Goal: Task Accomplishment & Management: Manage account settings

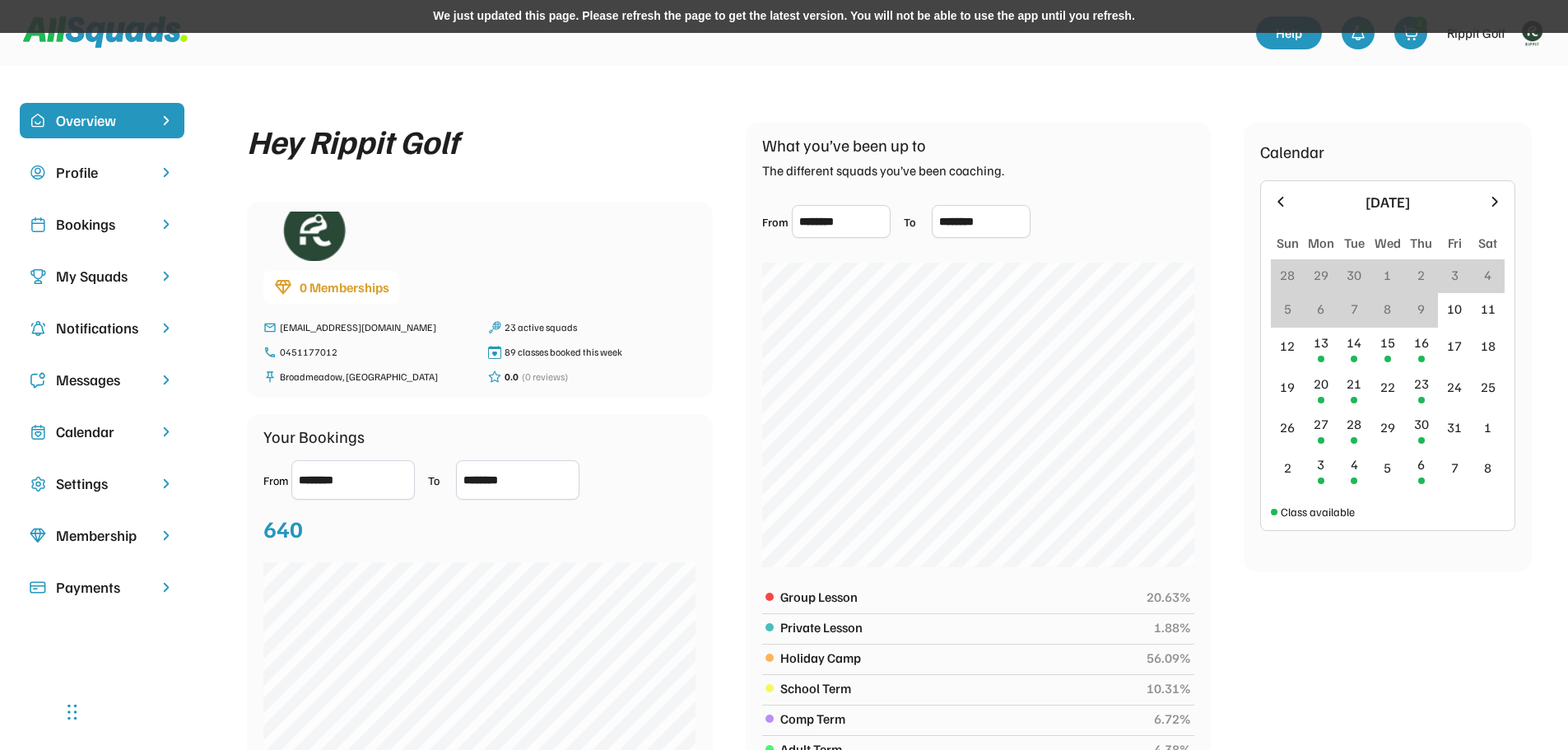
click at [108, 273] on div "My Squads" at bounding box center [102, 275] width 92 height 22
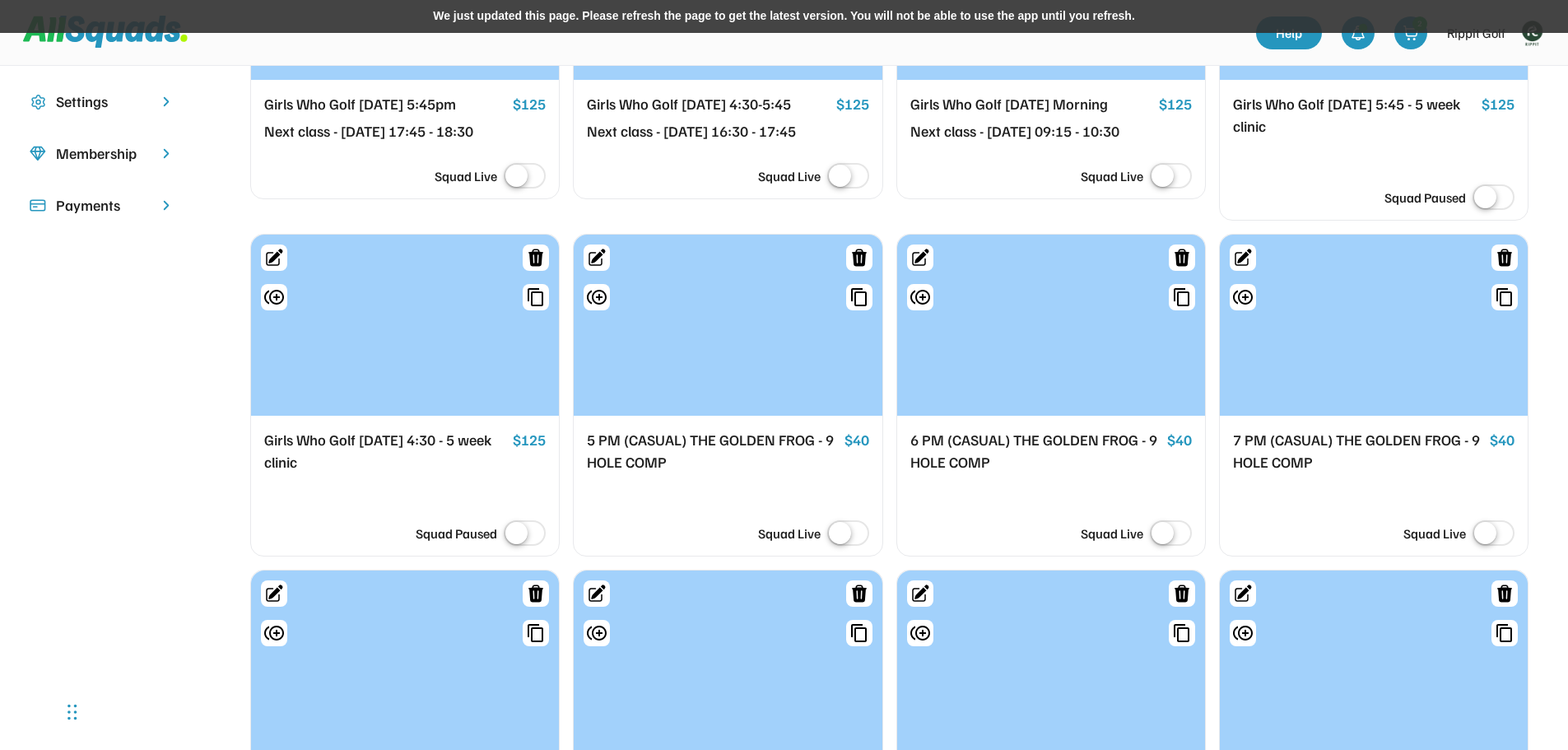
scroll to position [494, 0]
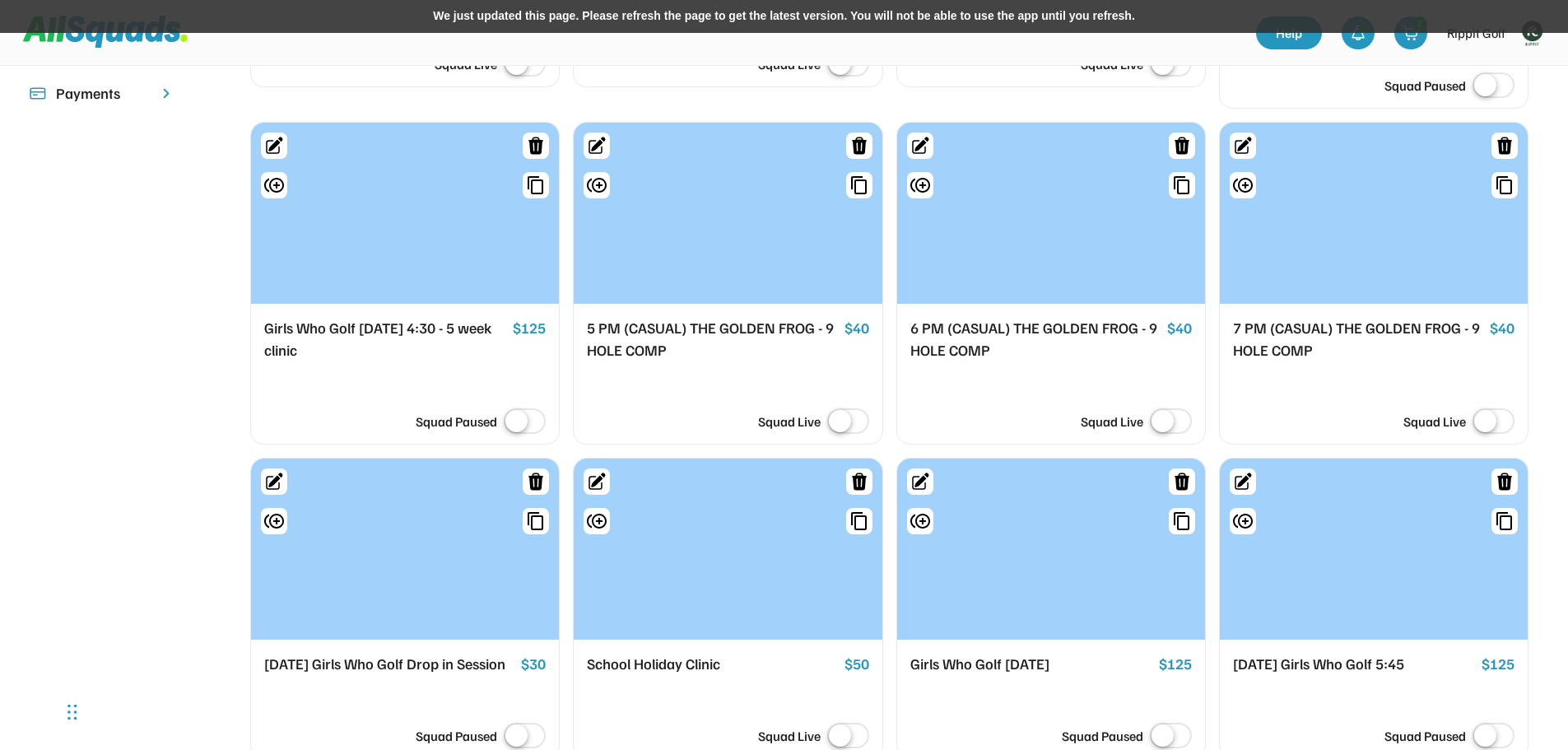
click at [826, 265] on div at bounding box center [728, 213] width 308 height 181
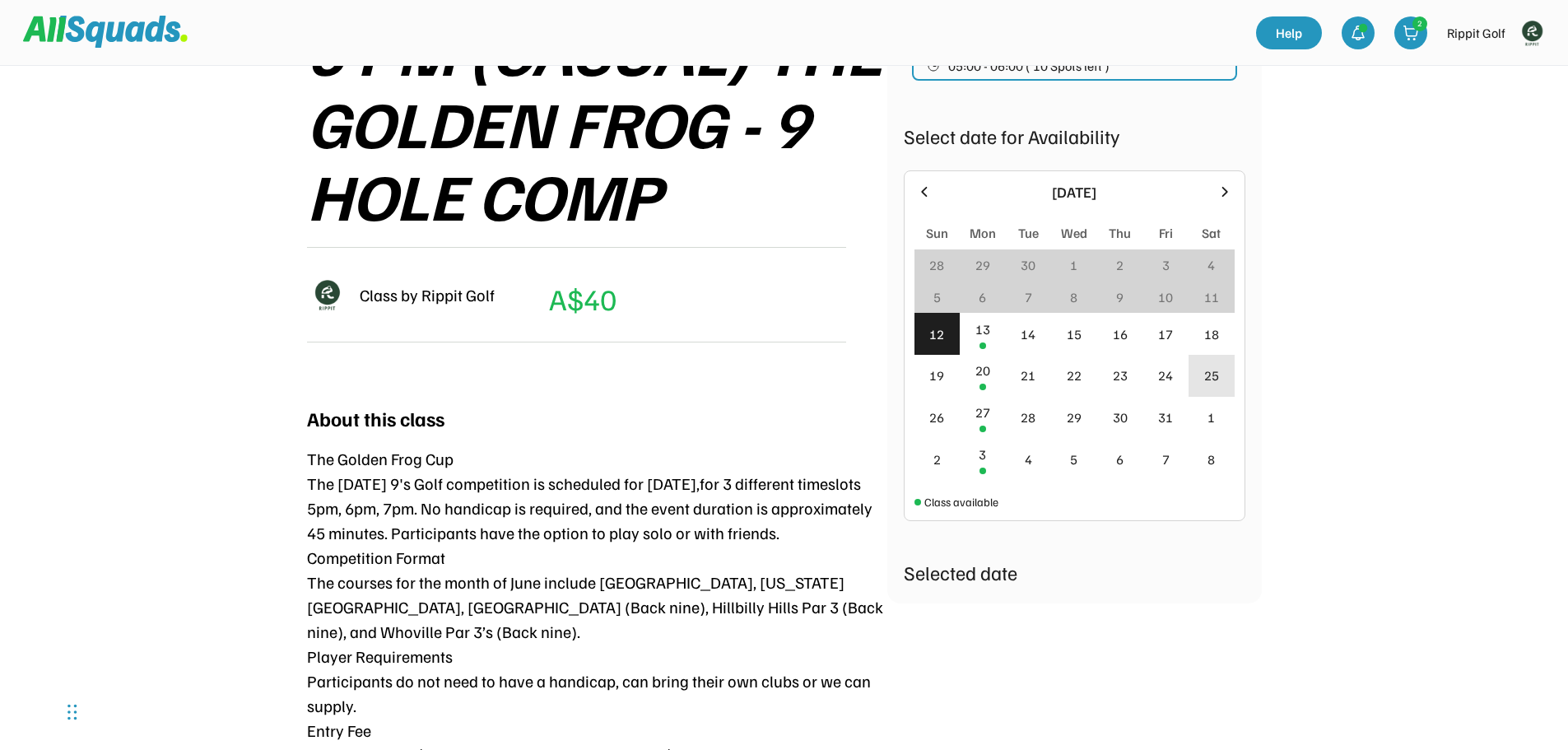
scroll to position [329, 0]
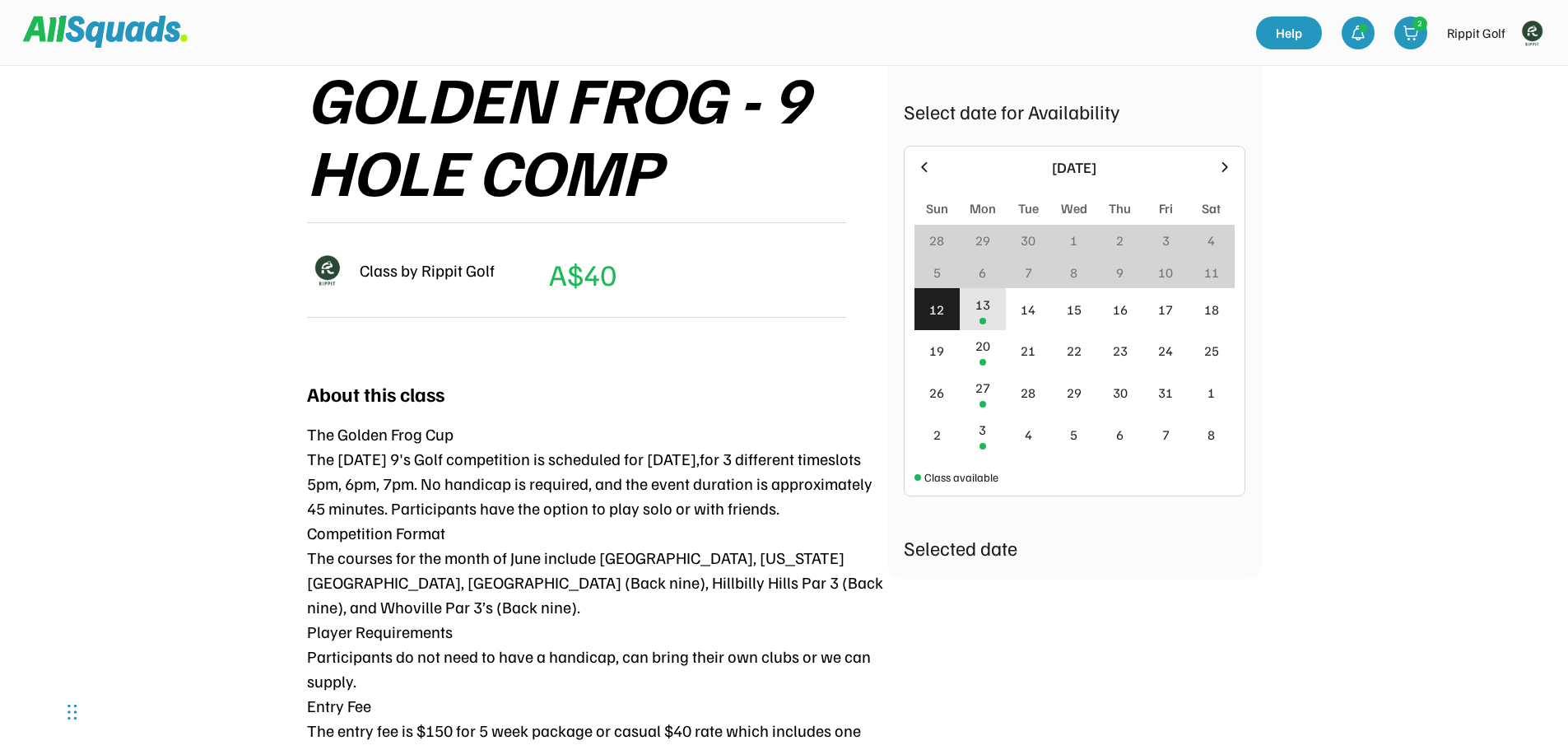
click at [988, 313] on div "13" at bounding box center [982, 304] width 15 height 20
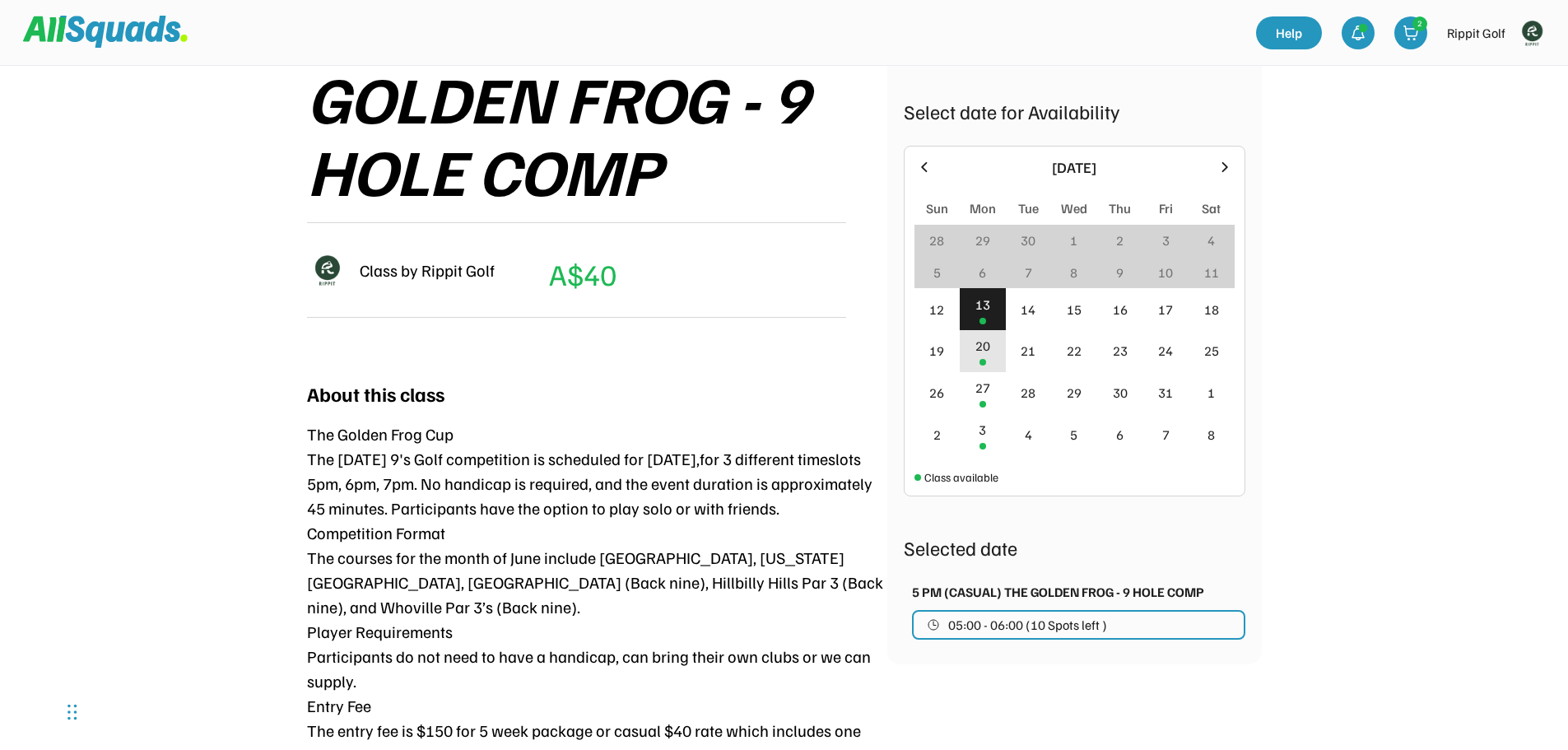
click at [992, 357] on div "20" at bounding box center [982, 351] width 46 height 42
click at [991, 314] on div "13" at bounding box center [982, 308] width 46 height 42
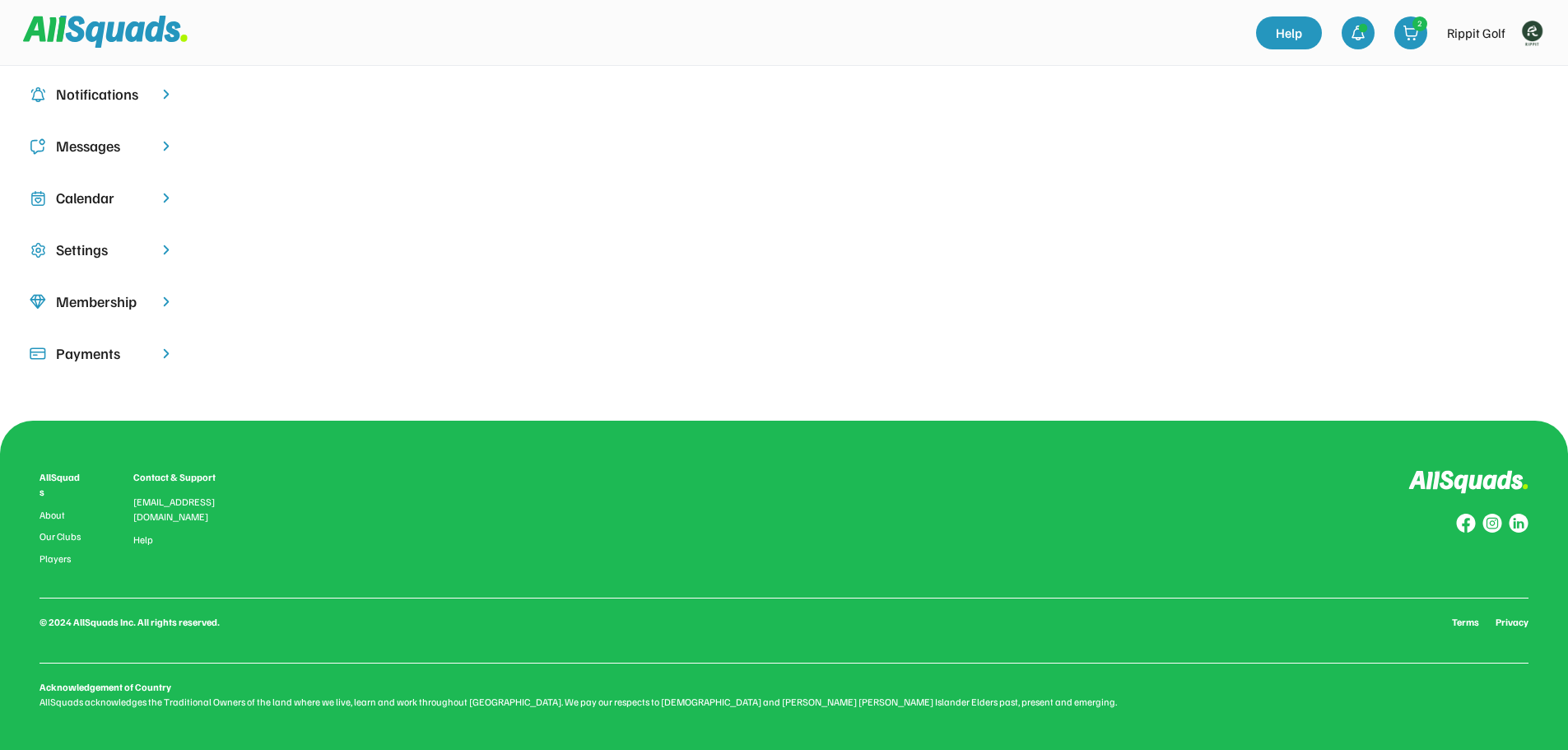
scroll to position [234, 0]
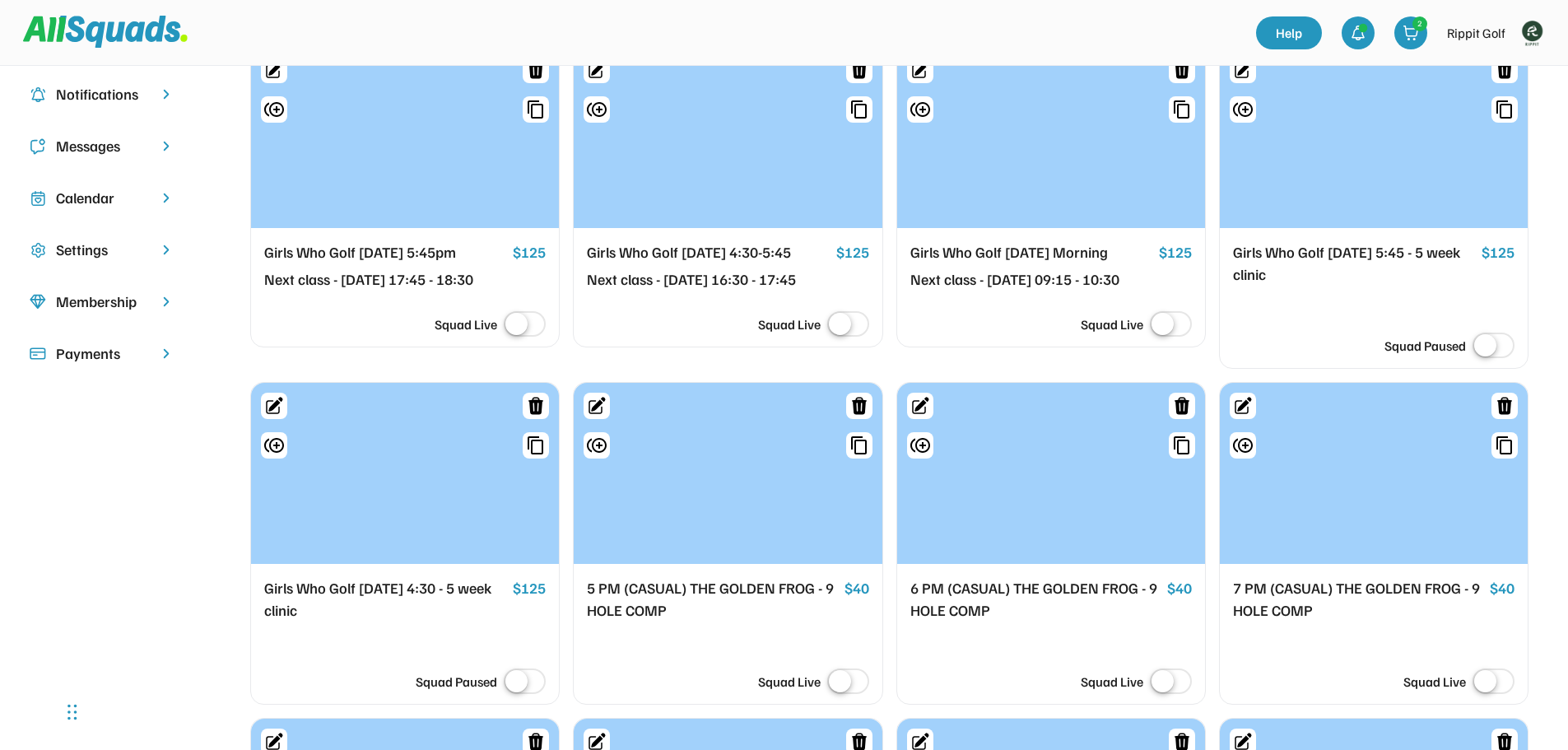
click at [1061, 441] on div at bounding box center [1051, 473] width 308 height 181
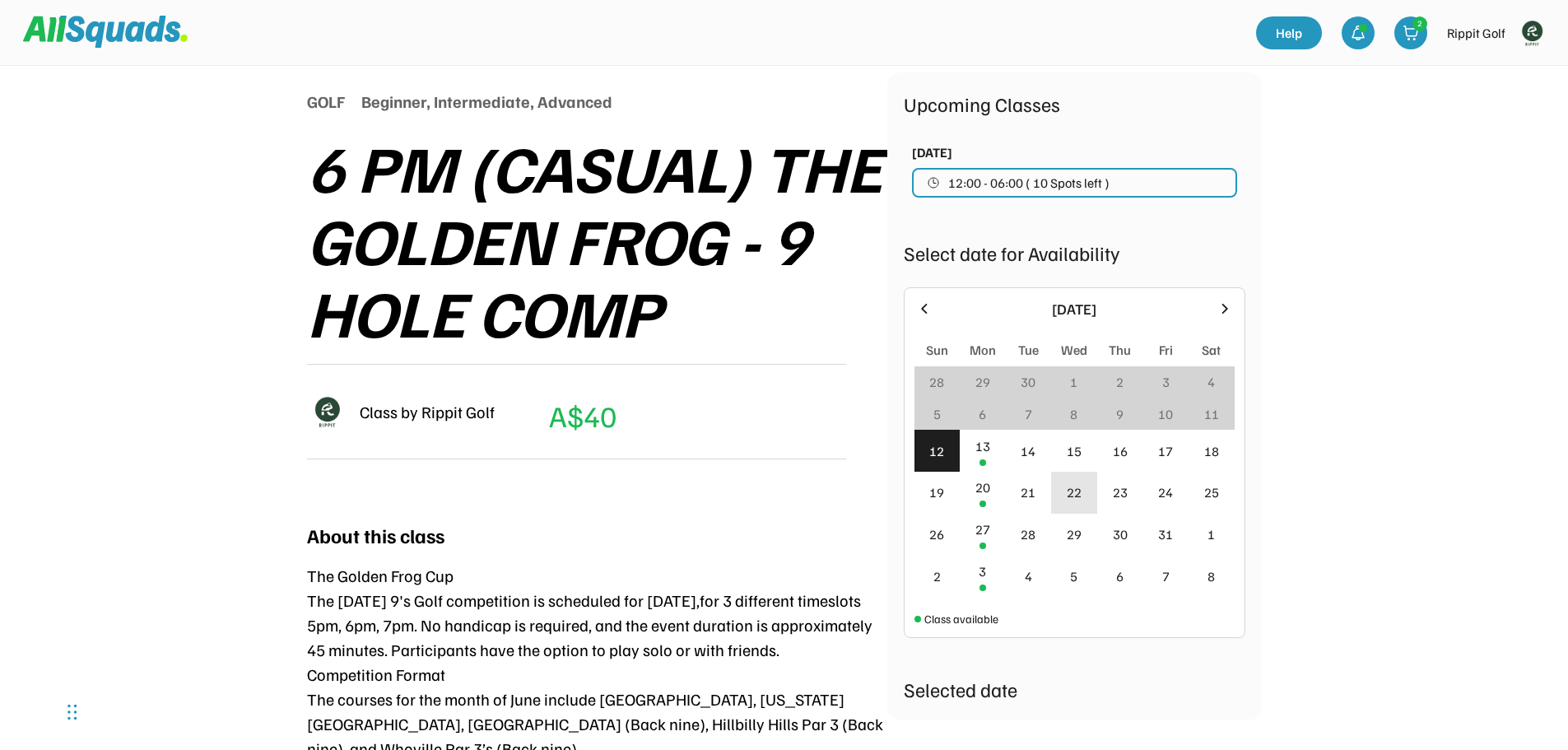
scroll to position [247, 0]
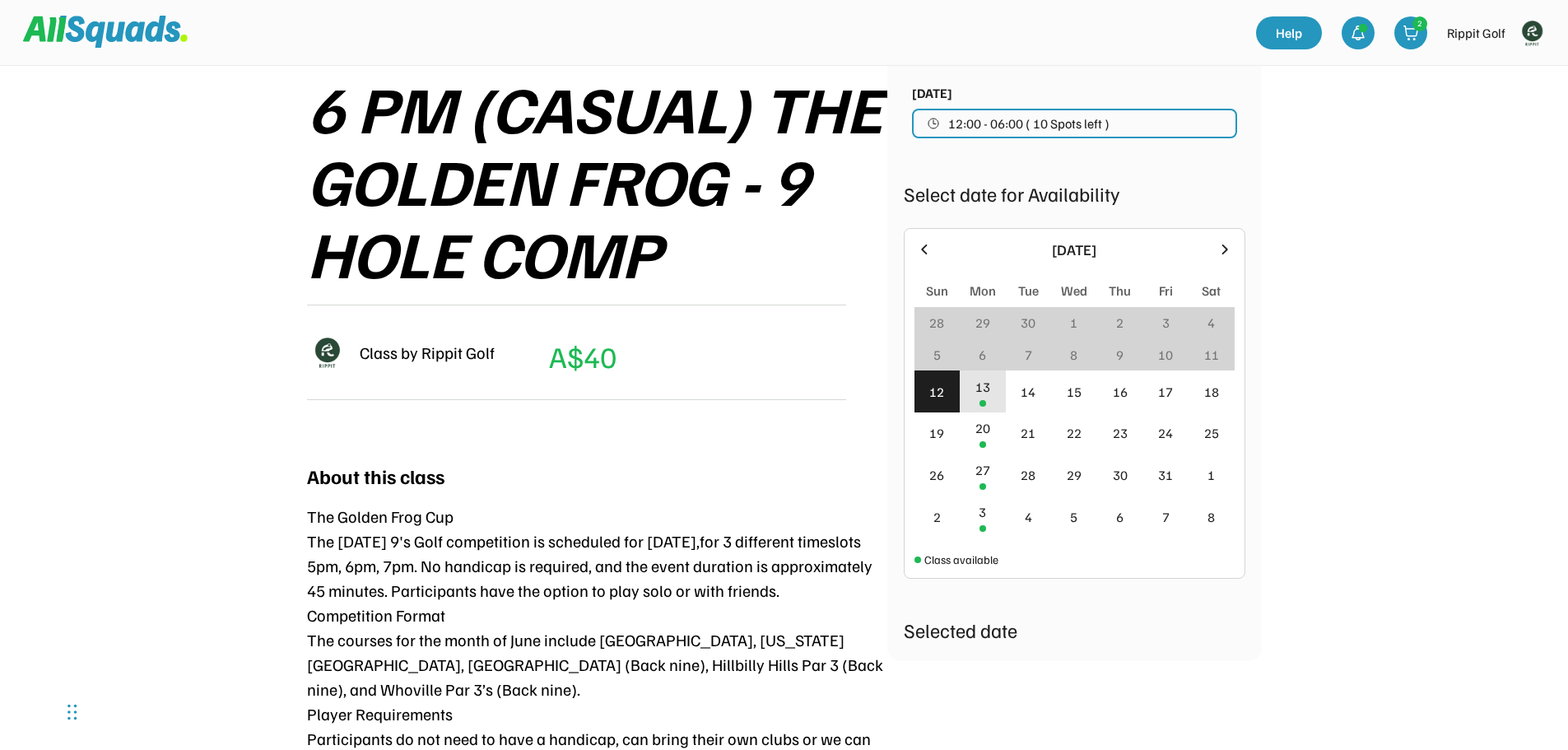
click at [982, 399] on div "13" at bounding box center [982, 391] width 46 height 42
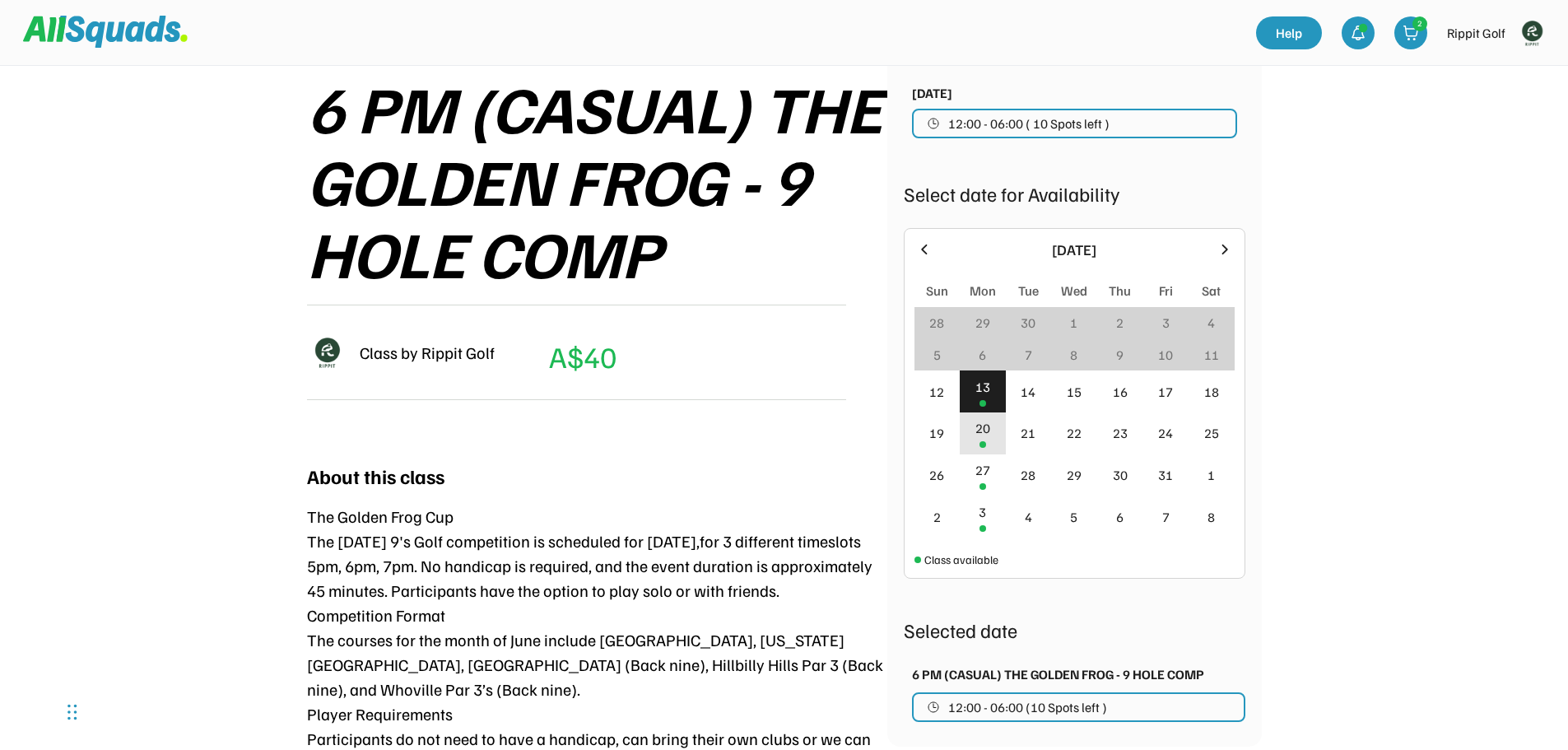
click at [986, 433] on div "20" at bounding box center [982, 428] width 15 height 20
click at [986, 403] on div "13" at bounding box center [982, 391] width 46 height 42
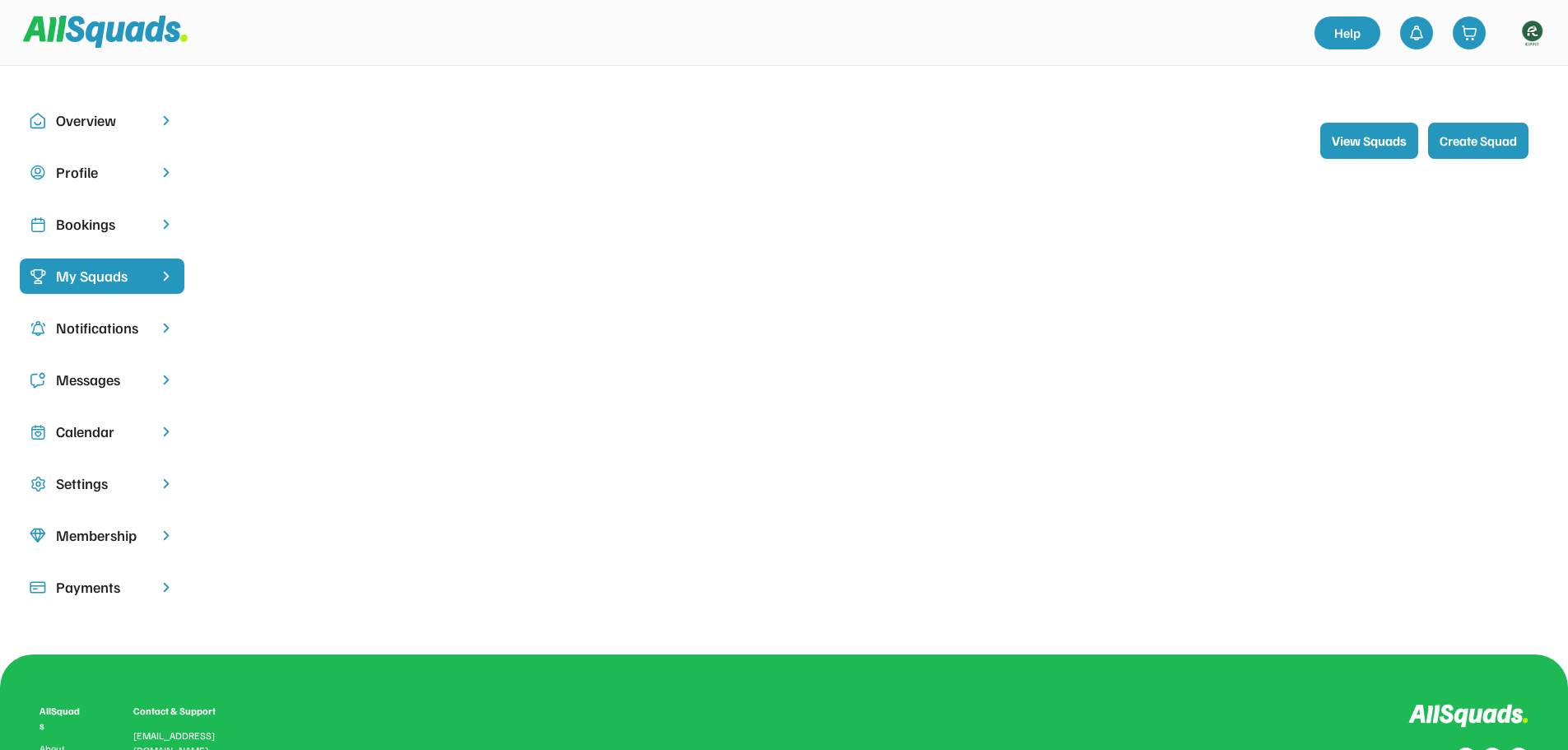
scroll to position [234, 0]
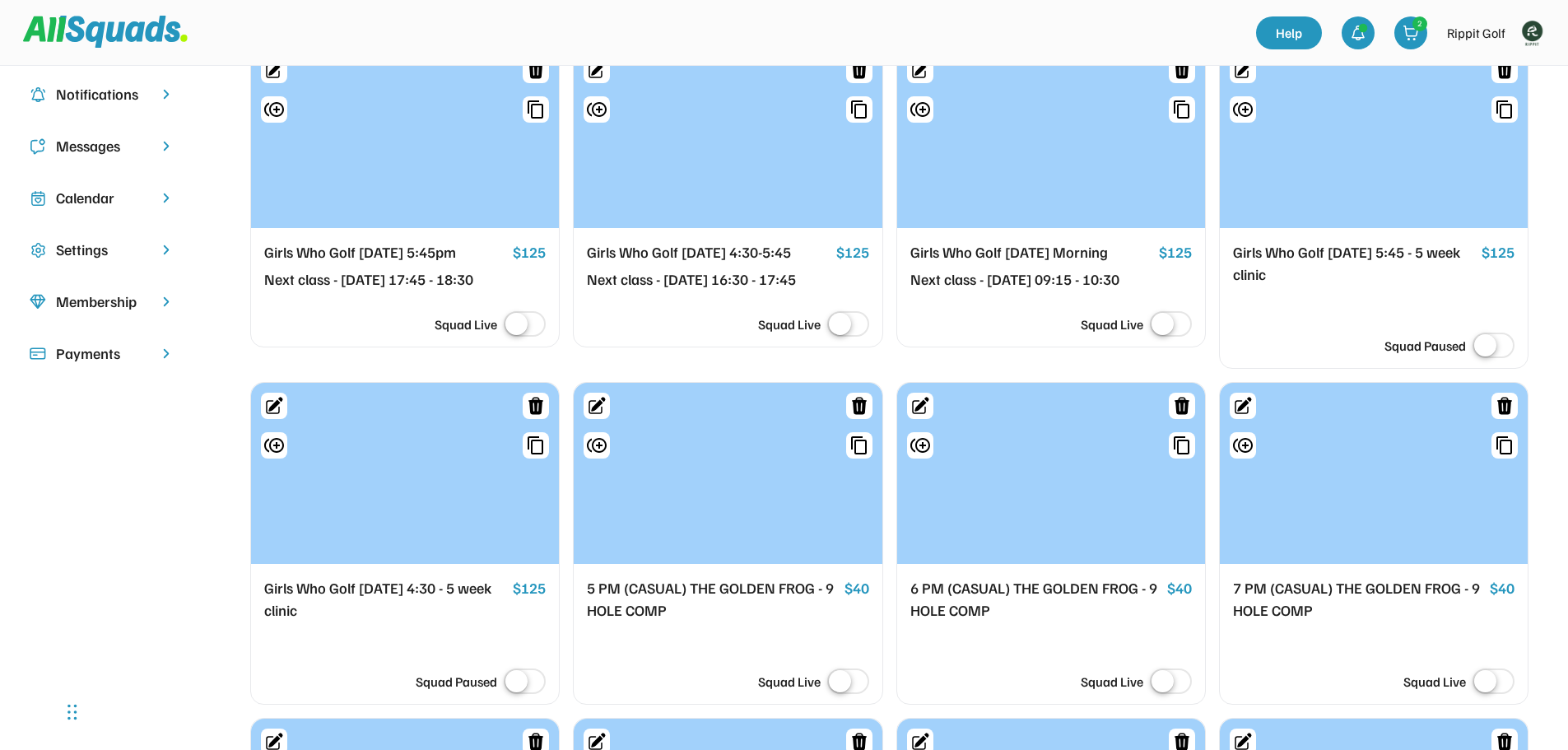
click at [1272, 500] on div at bounding box center [1374, 473] width 308 height 181
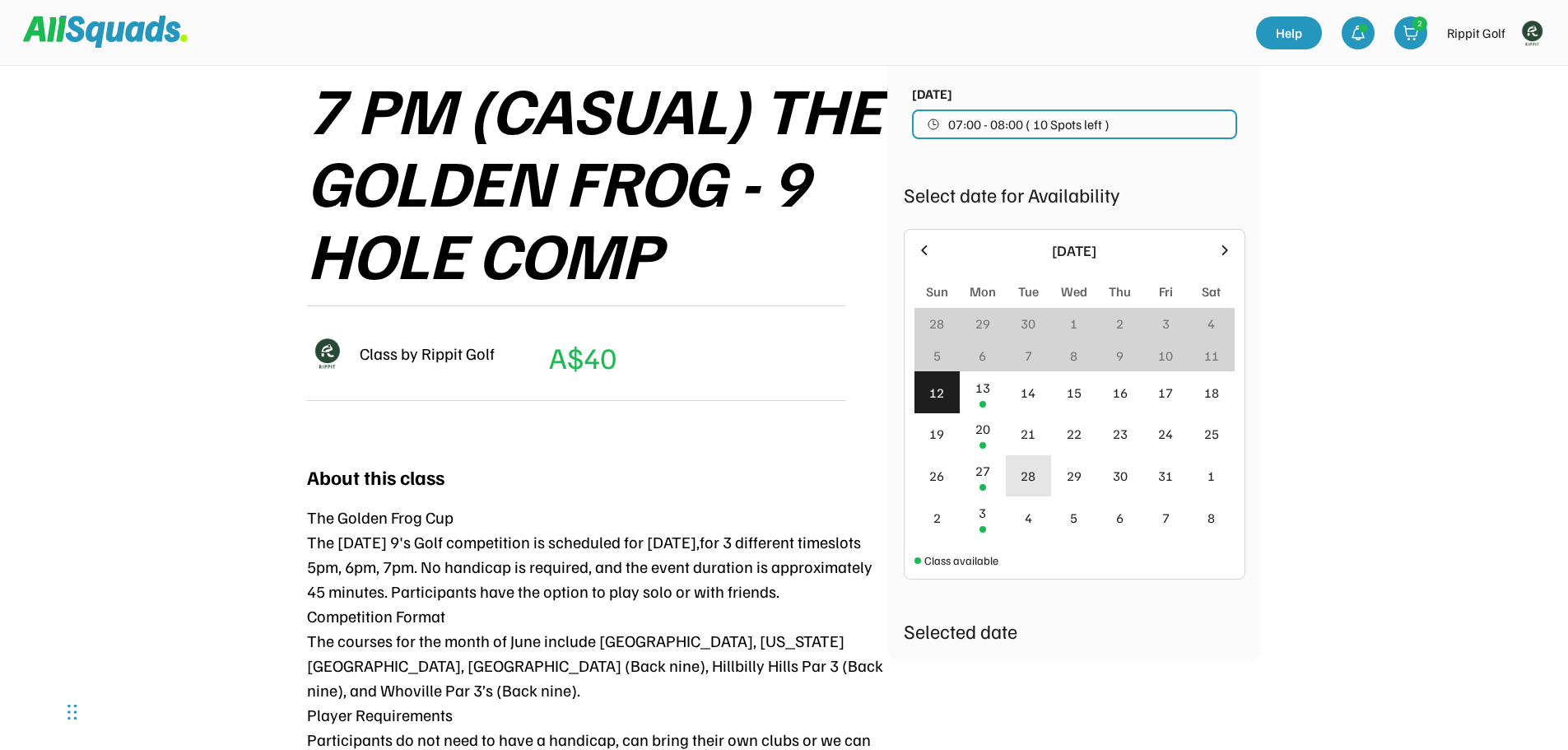
scroll to position [247, 0]
click at [975, 390] on div "13" at bounding box center [982, 387] width 15 height 20
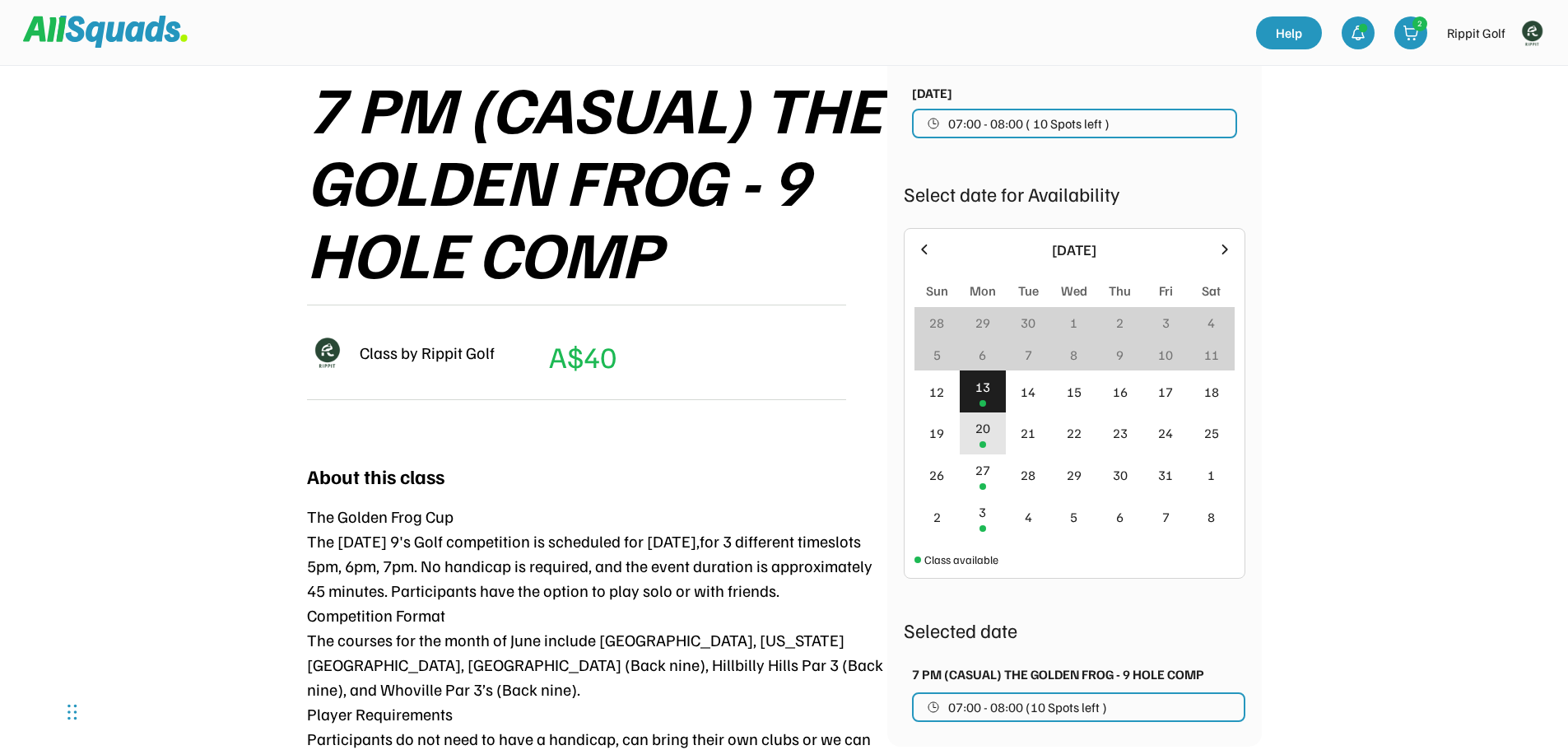
click at [982, 422] on div "20" at bounding box center [982, 428] width 15 height 20
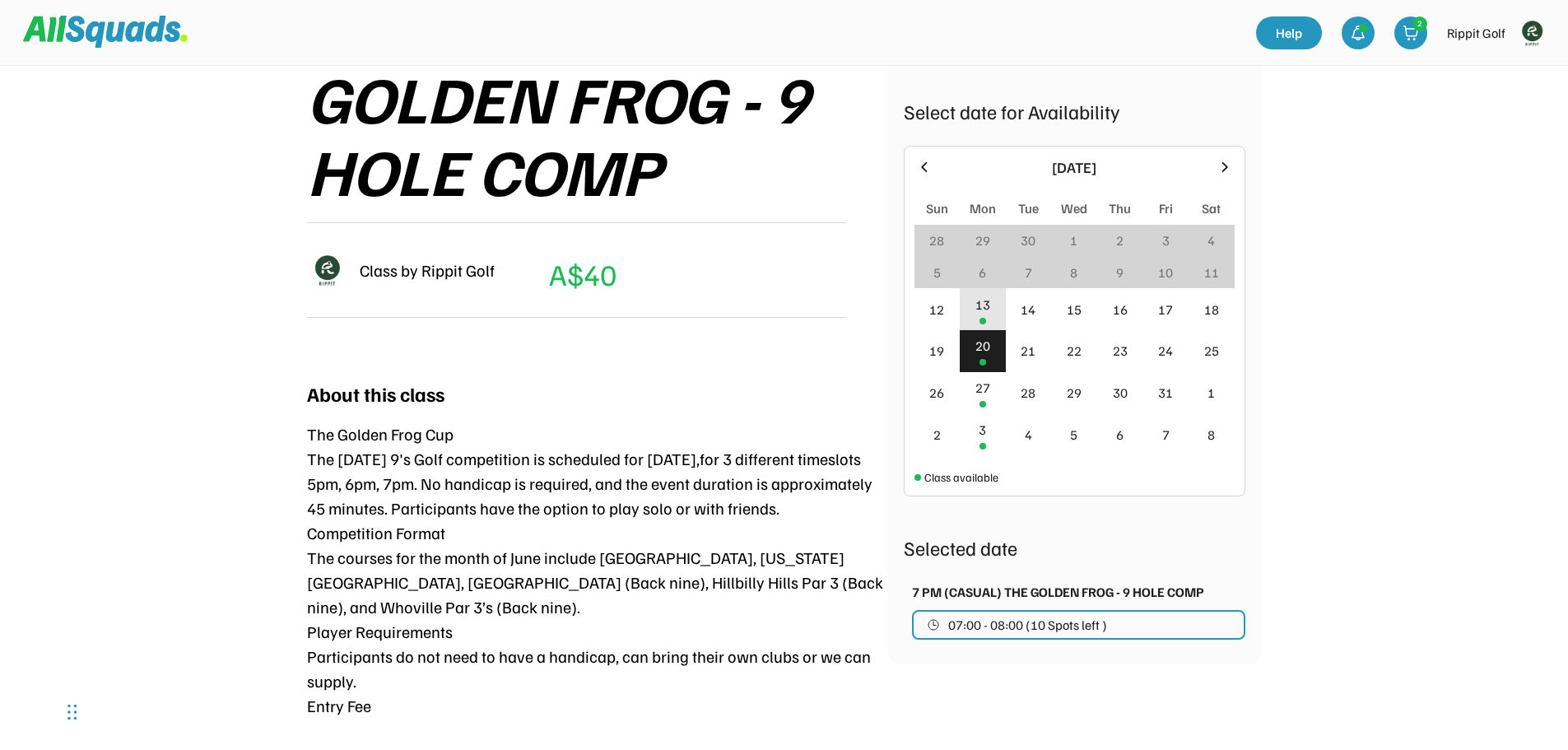
click at [976, 307] on div "13" at bounding box center [982, 304] width 15 height 20
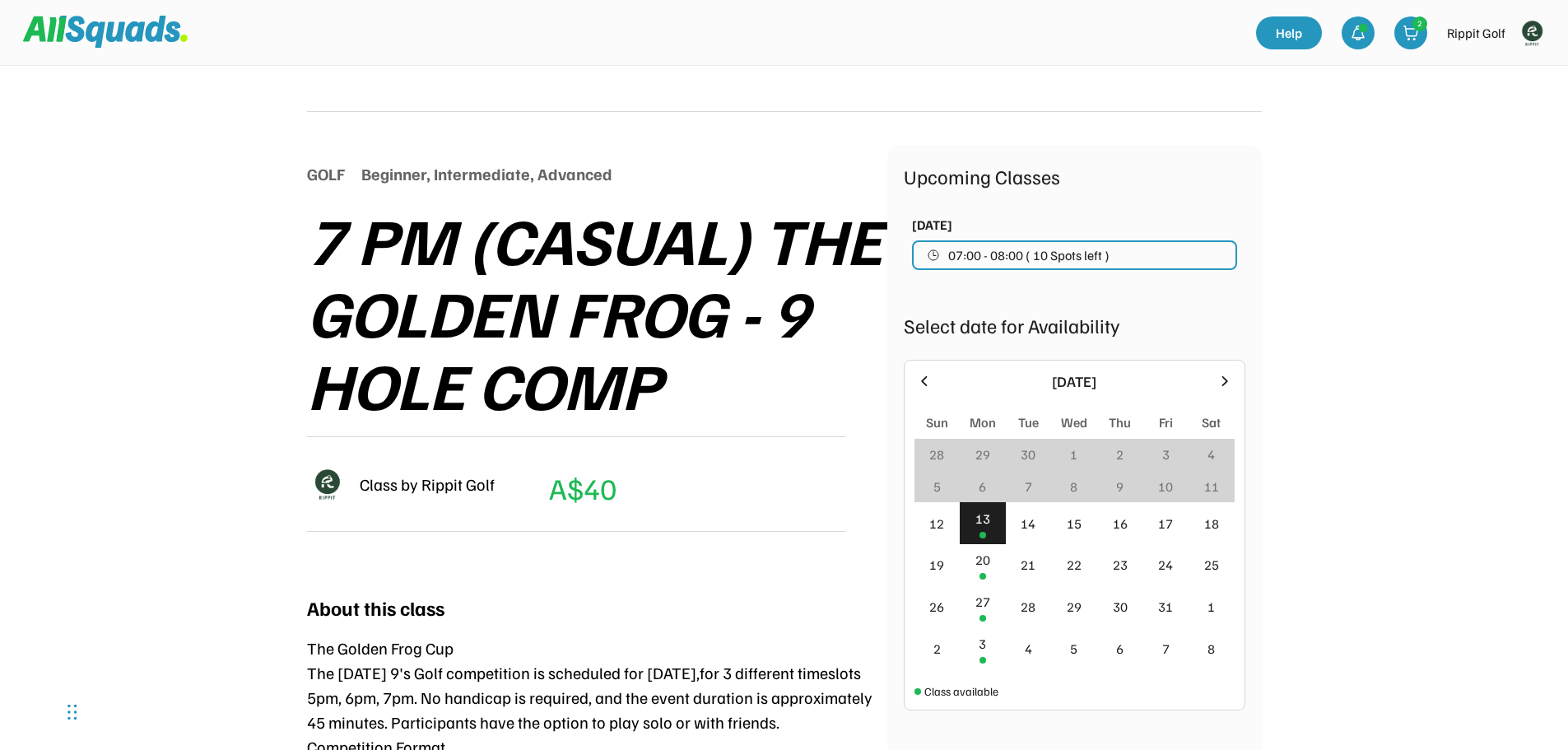
scroll to position [141, 0]
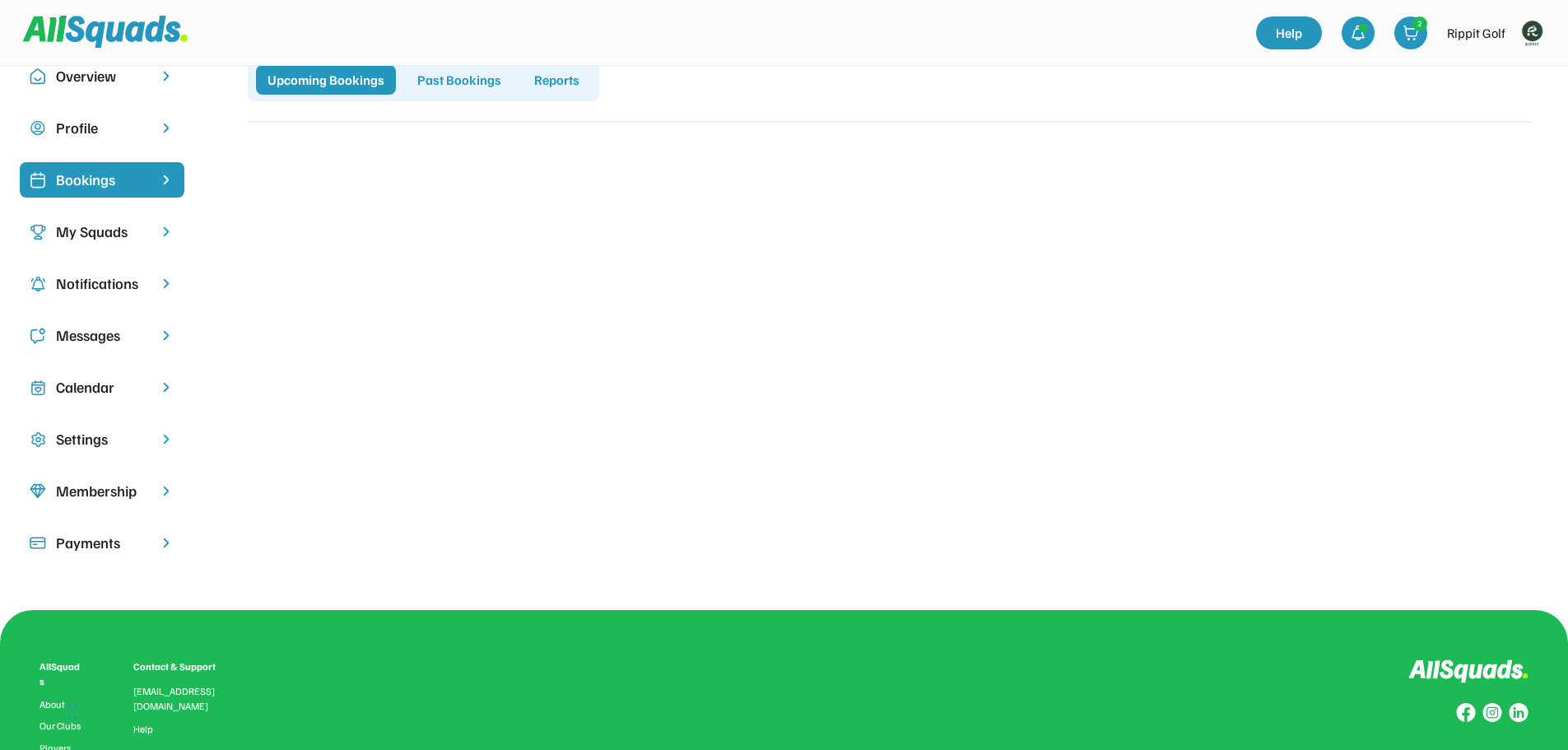
scroll to position [83, 0]
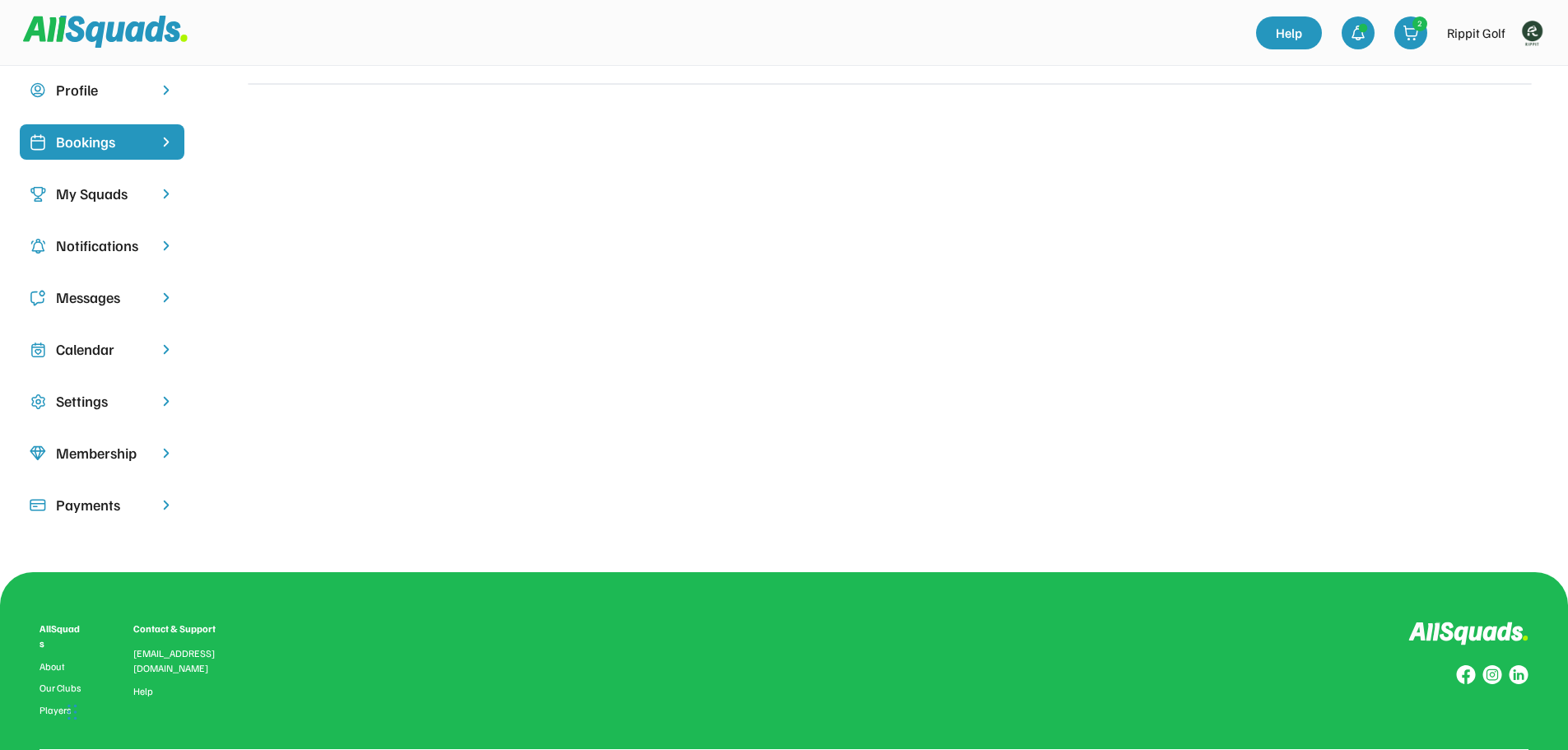
click at [117, 347] on div "Calendar" at bounding box center [102, 349] width 92 height 22
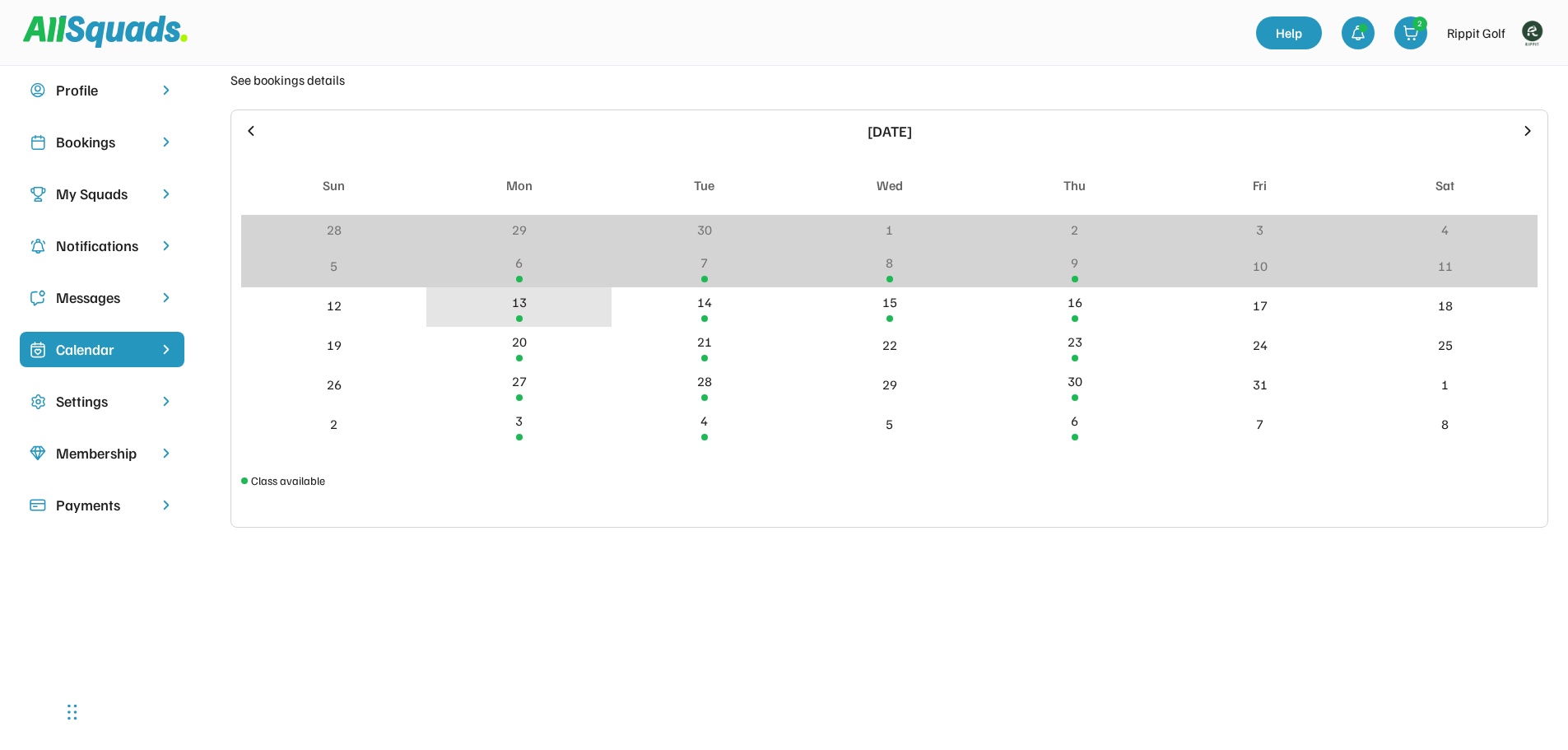
click at [523, 314] on div "13" at bounding box center [519, 307] width 185 height 40
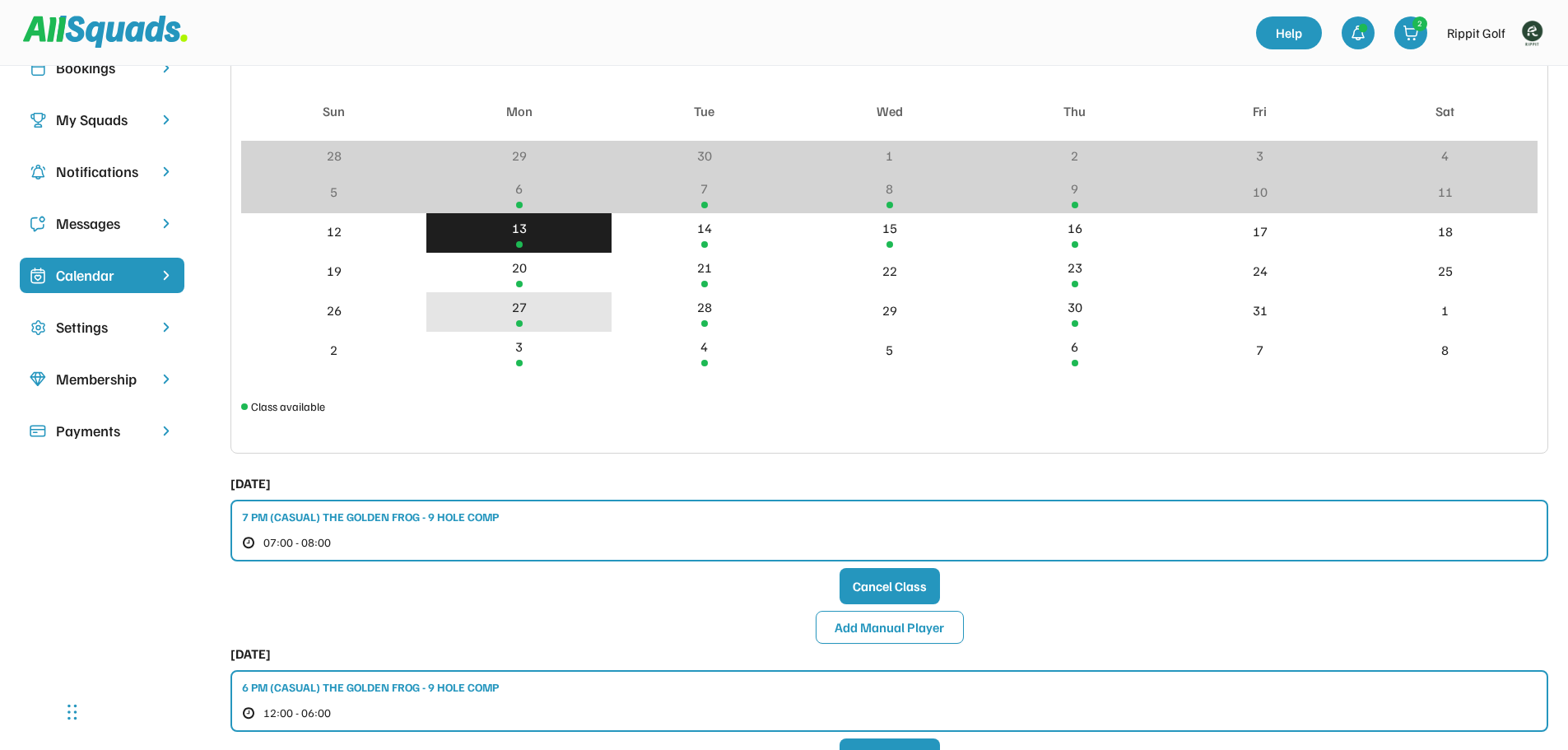
scroll to position [329, 0]
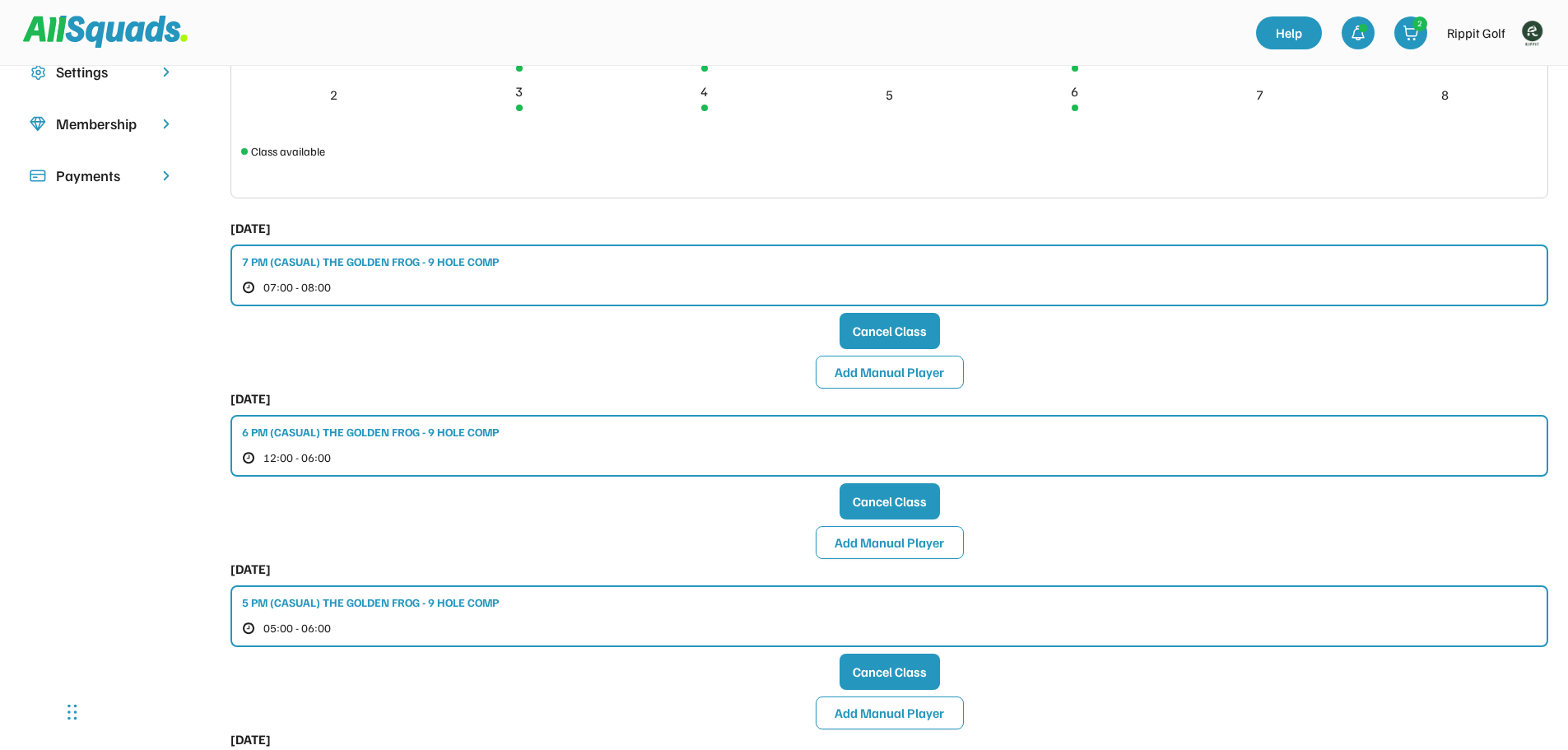
click at [308, 428] on div "6 PM (CASUAL) THE GOLDEN FROG - 9 HOLE COMP" at bounding box center [370, 431] width 256 height 17
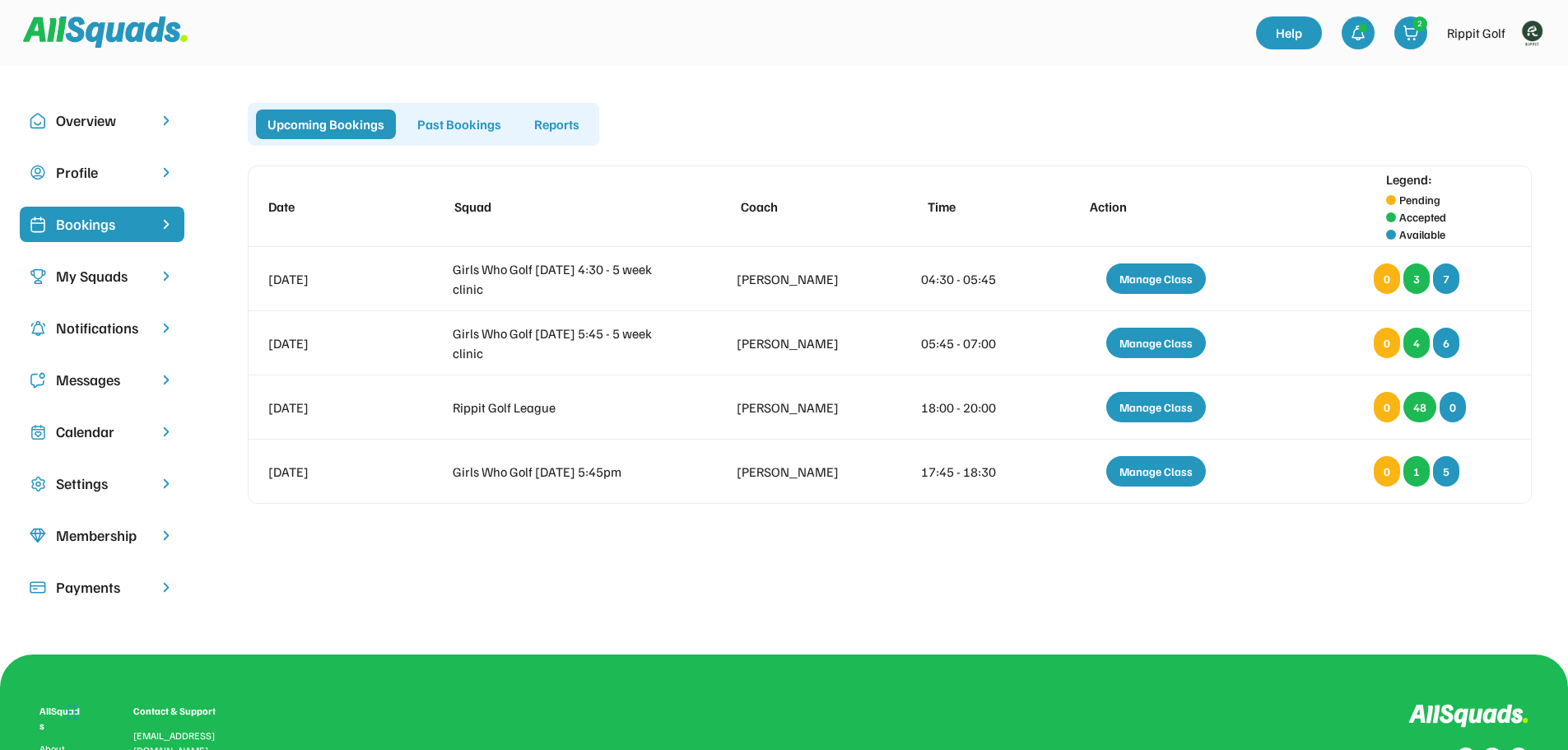
click at [114, 442] on div "Calendar" at bounding box center [102, 432] width 165 height 36
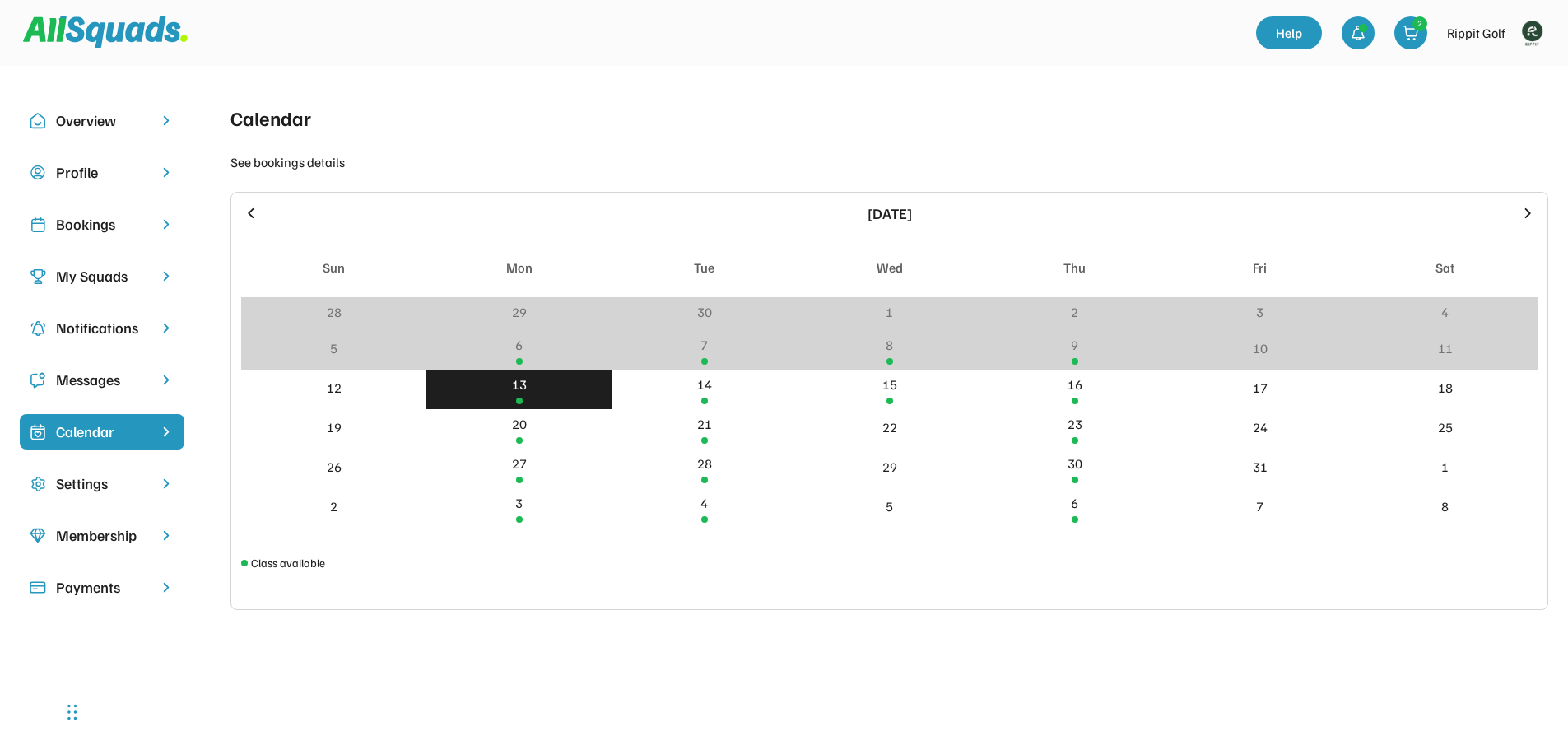
click at [534, 377] on div "13" at bounding box center [519, 389] width 185 height 40
click at [538, 383] on div "13" at bounding box center [519, 389] width 185 height 40
click at [539, 383] on div "13" at bounding box center [519, 389] width 185 height 40
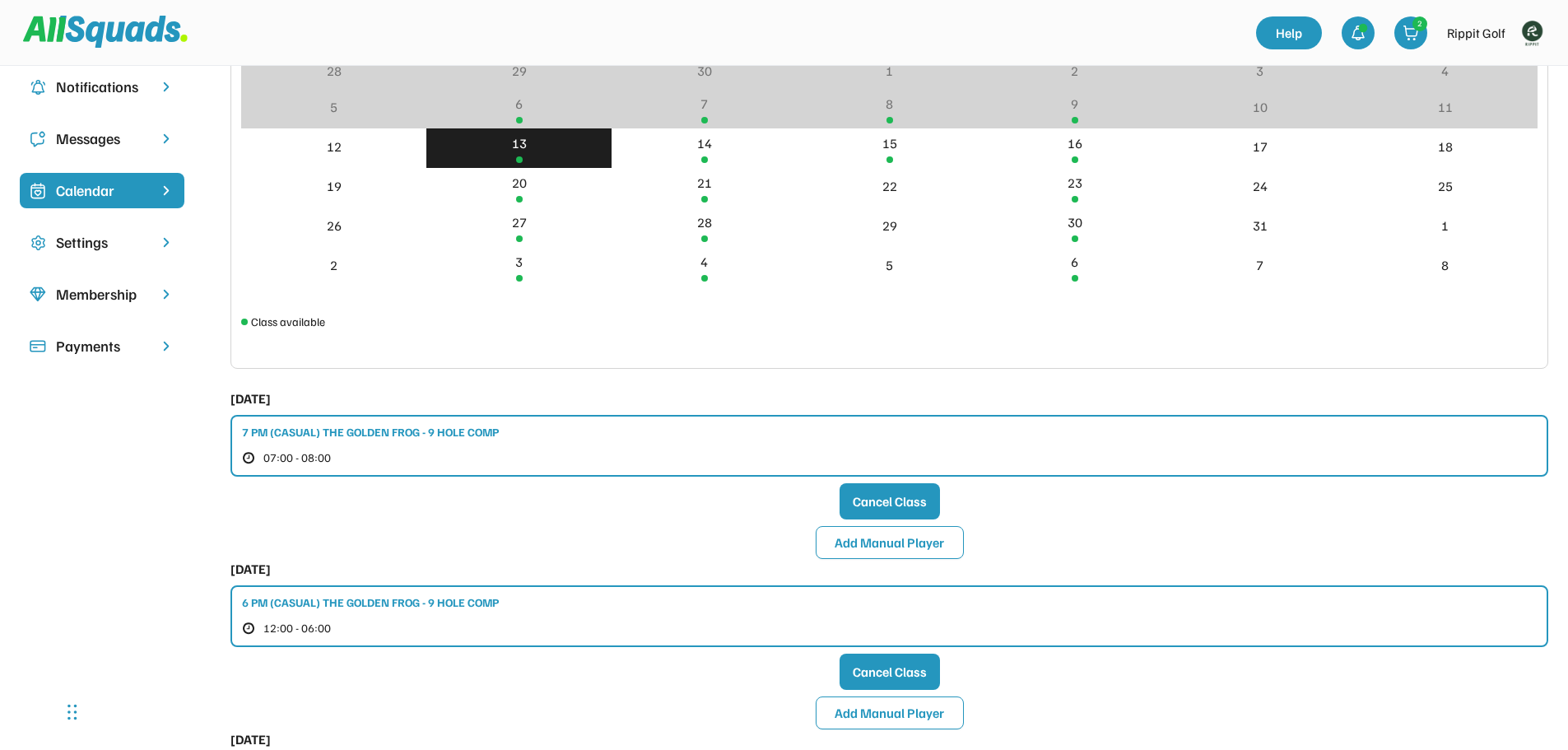
scroll to position [247, 0]
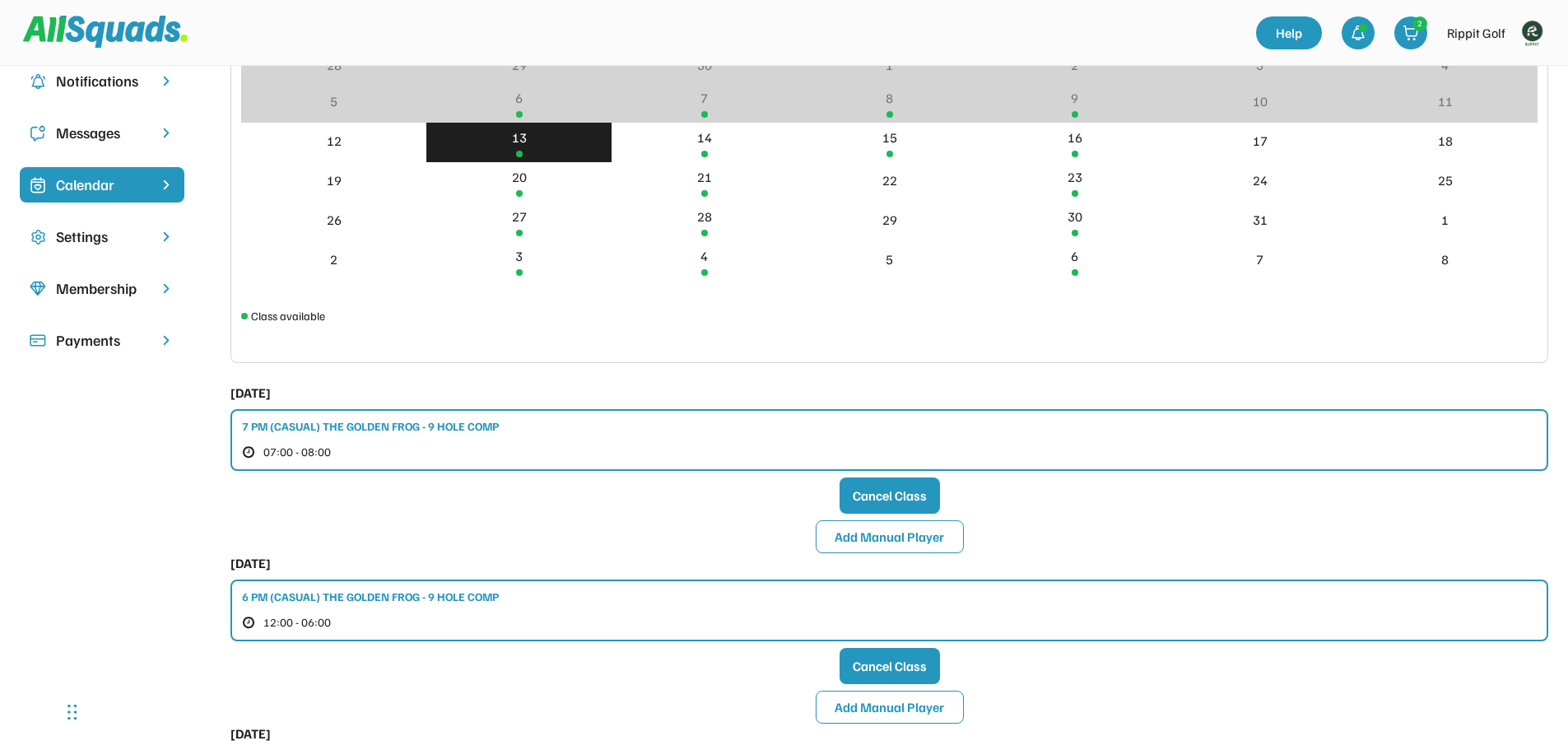
click at [453, 437] on div "7 PM (CASUAL) THE GOLDEN FROG - 9 HOLE COMP 07:00 - 08:00" at bounding box center [889, 440] width 1317 height 62
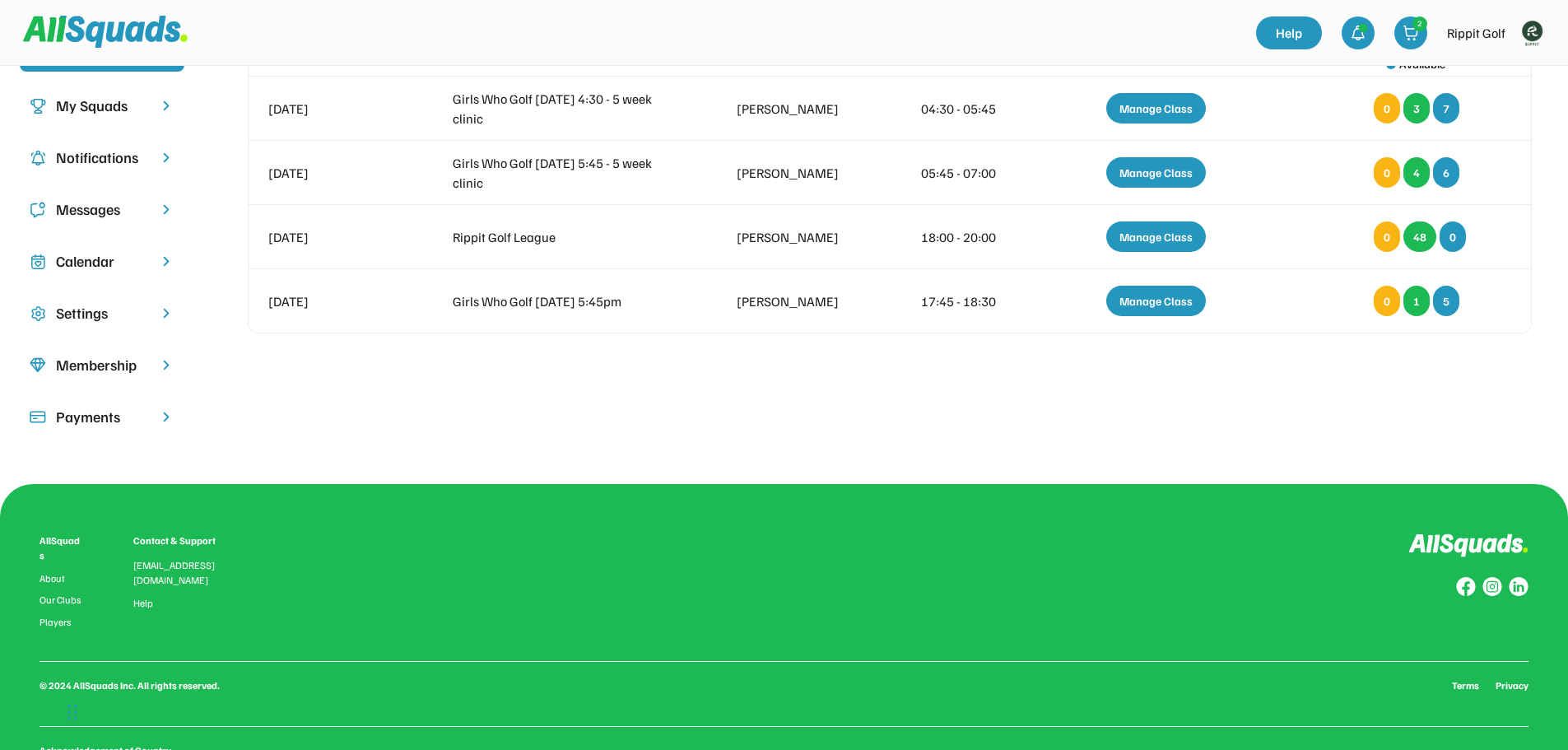
scroll to position [151, 0]
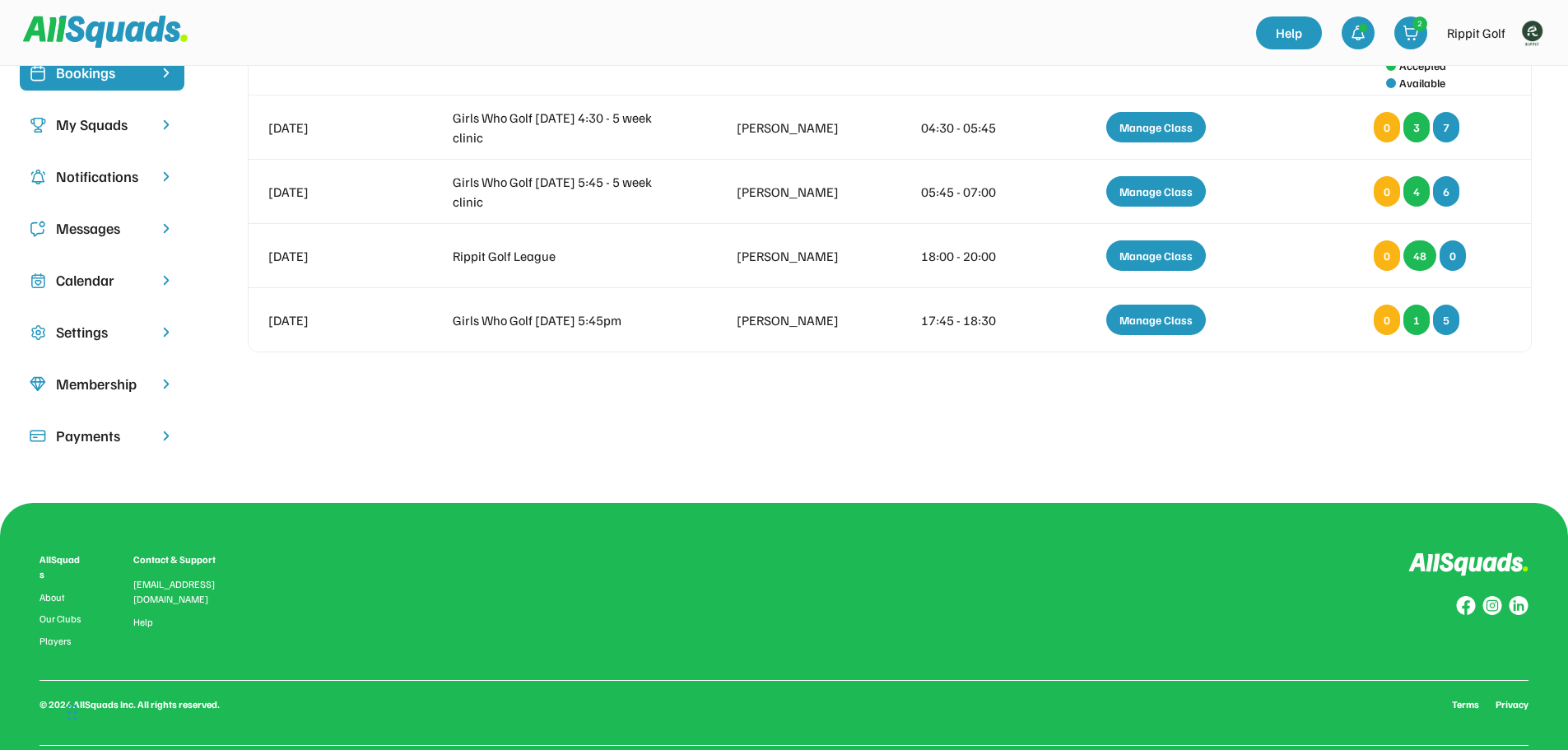
click at [111, 269] on div "Calendar" at bounding box center [102, 279] width 165 height 36
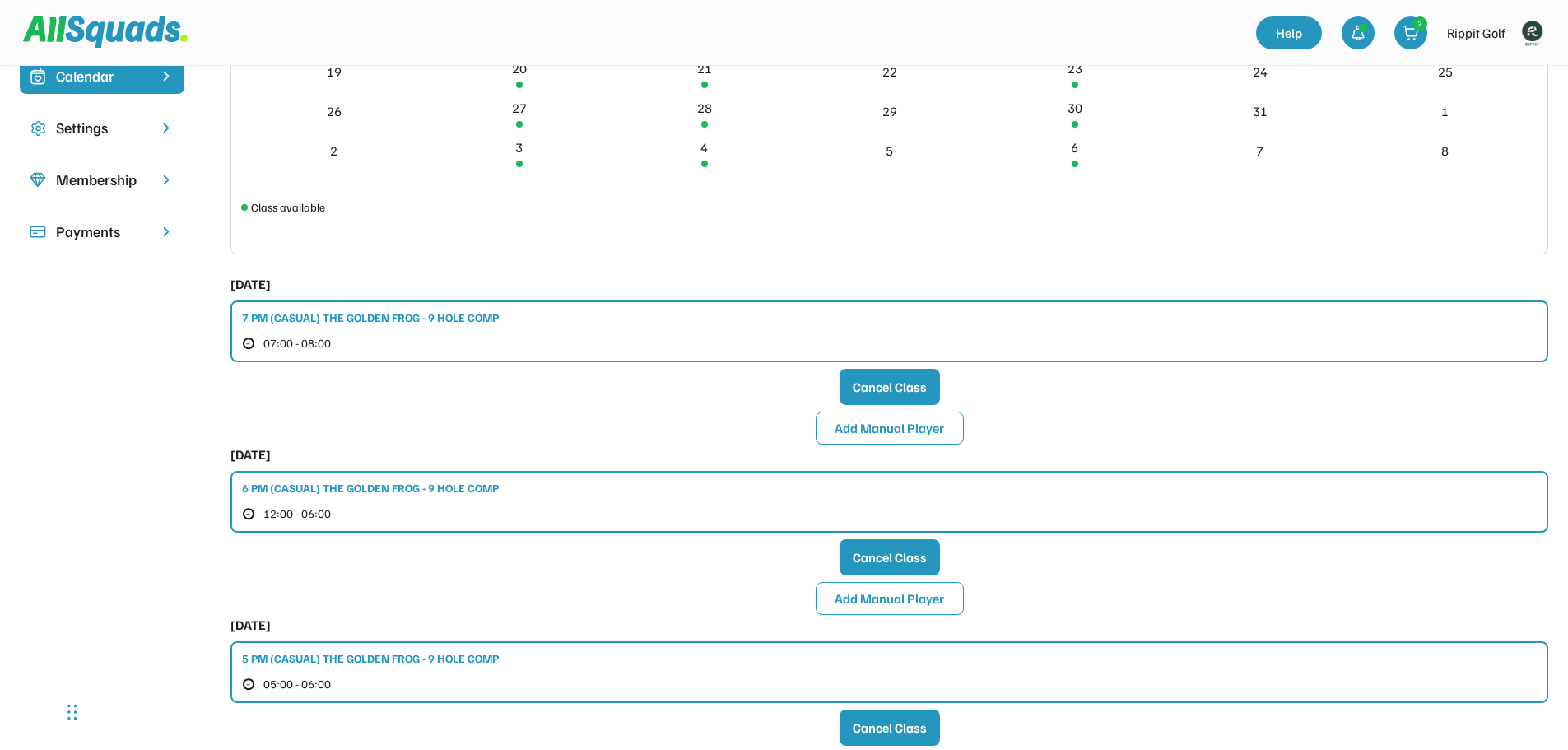
scroll to position [399, 0]
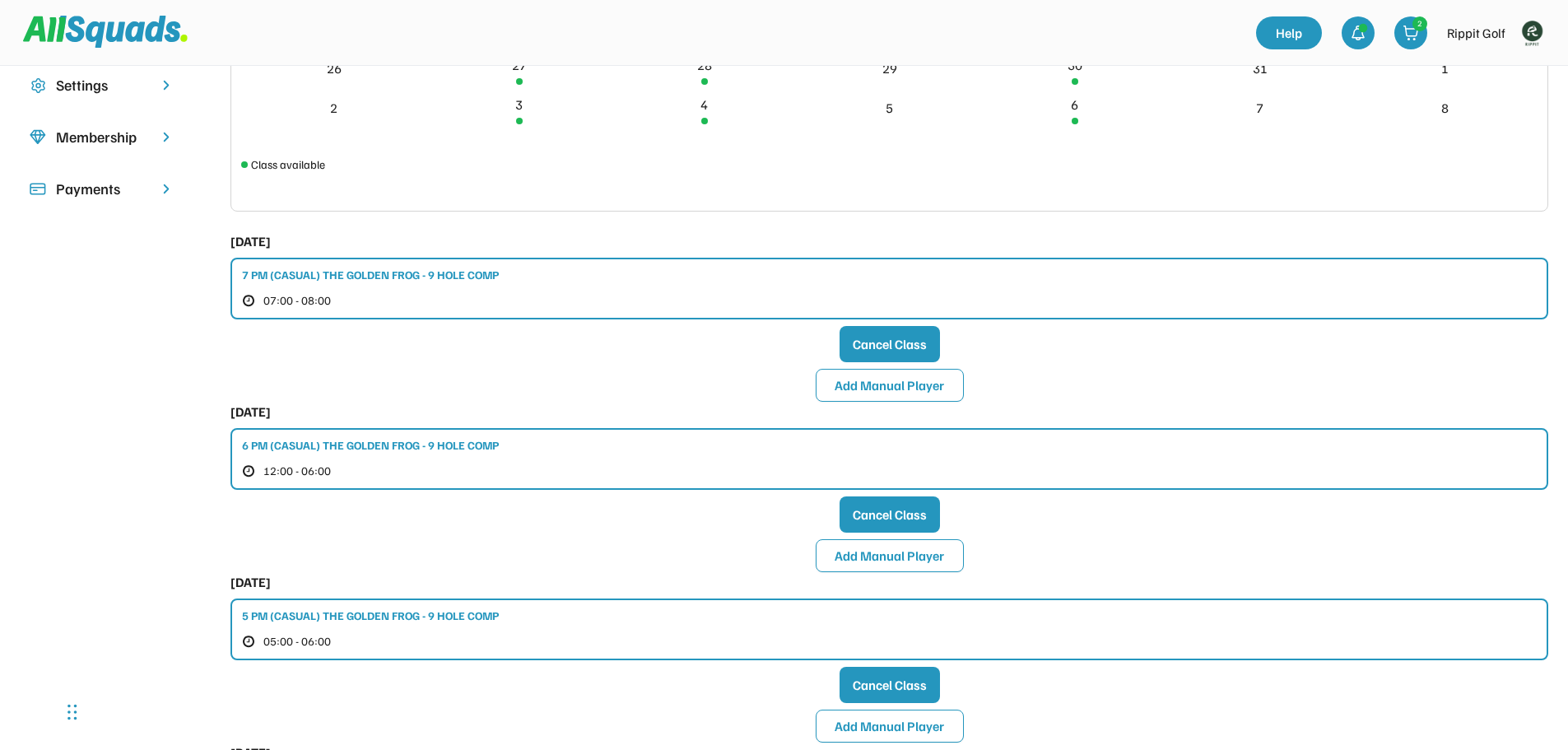
click at [432, 441] on div "6 PM (CASUAL) THE GOLDEN FROG - 9 HOLE COMP" at bounding box center [370, 444] width 256 height 17
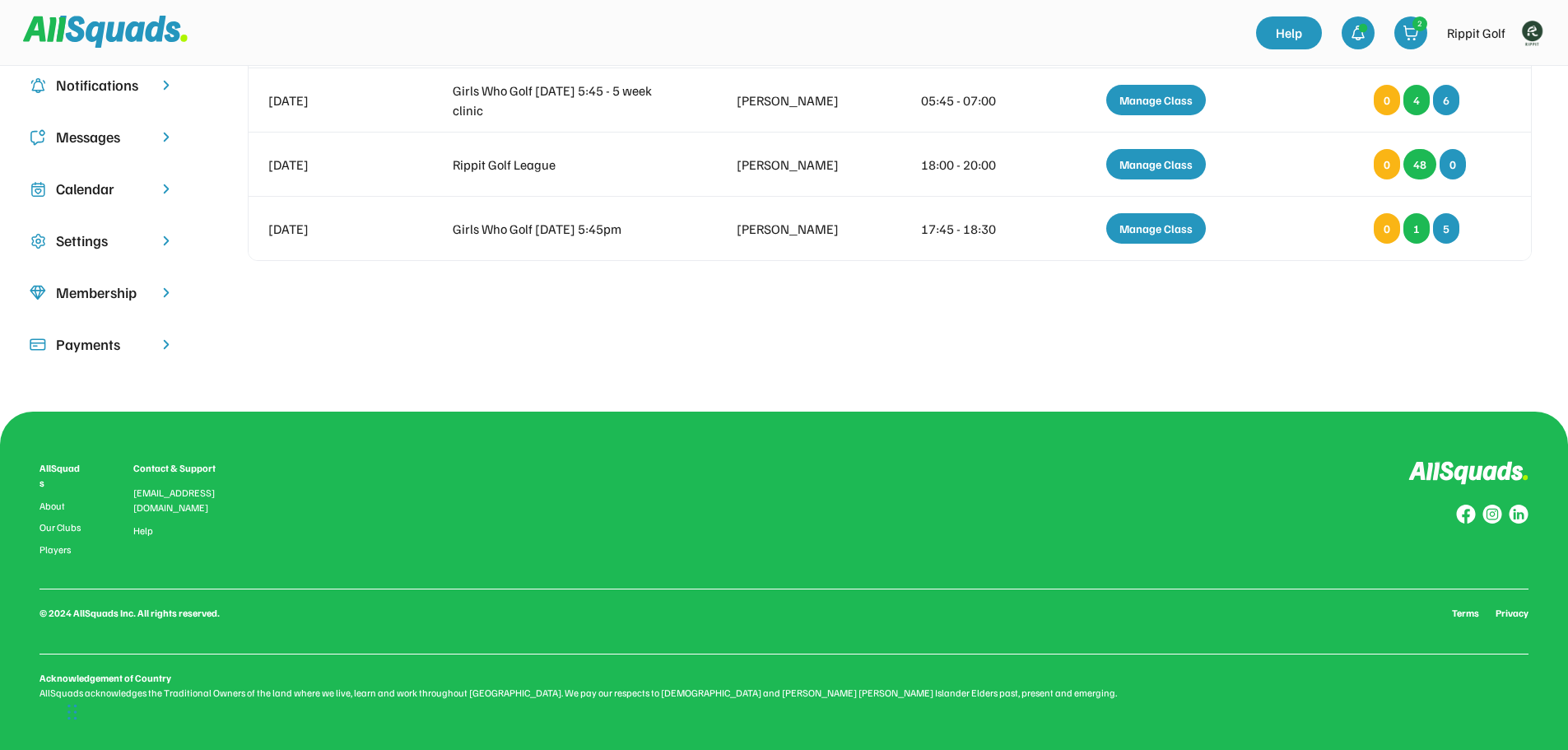
scroll to position [234, 0]
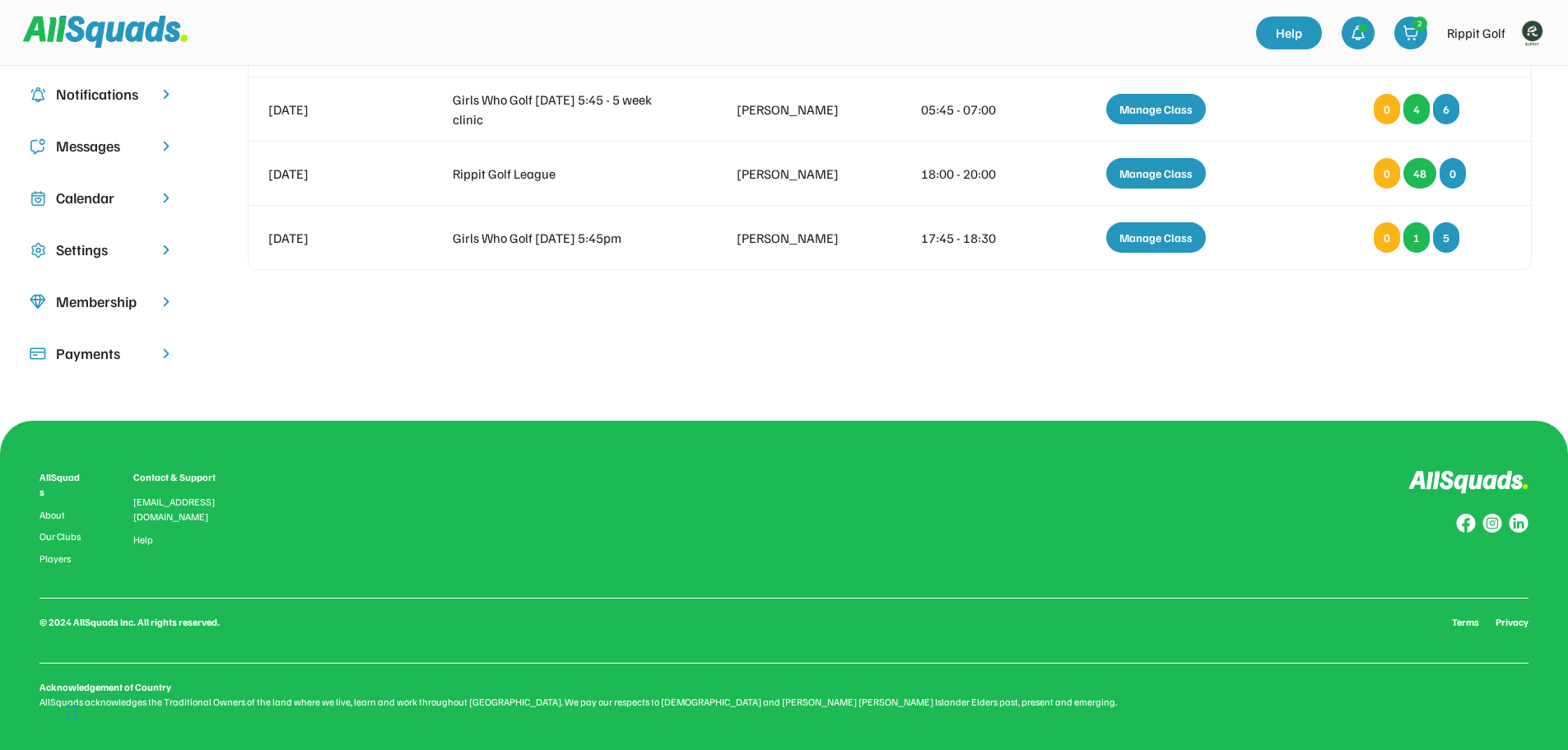
click at [108, 203] on div "Calendar" at bounding box center [102, 198] width 92 height 22
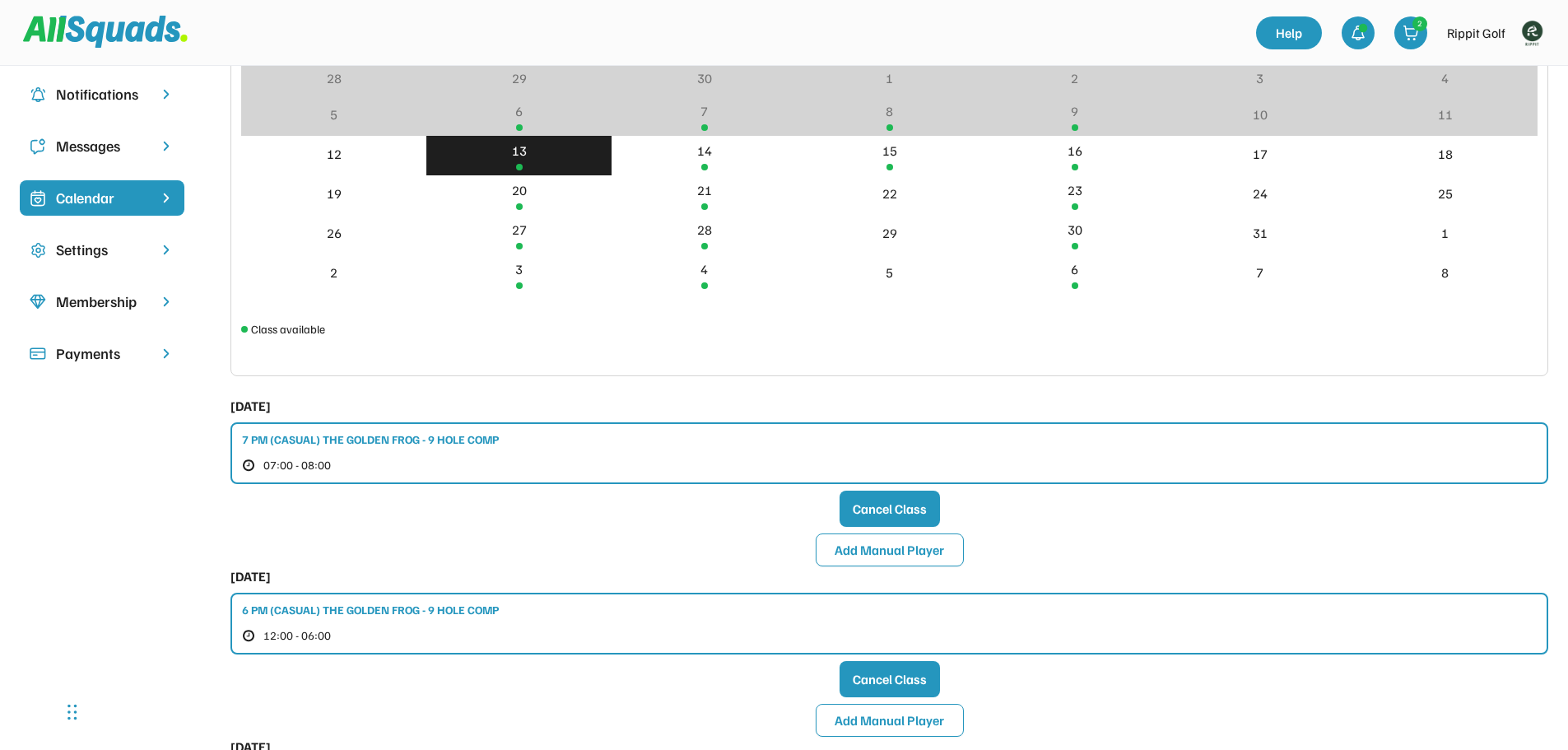
scroll to position [399, 0]
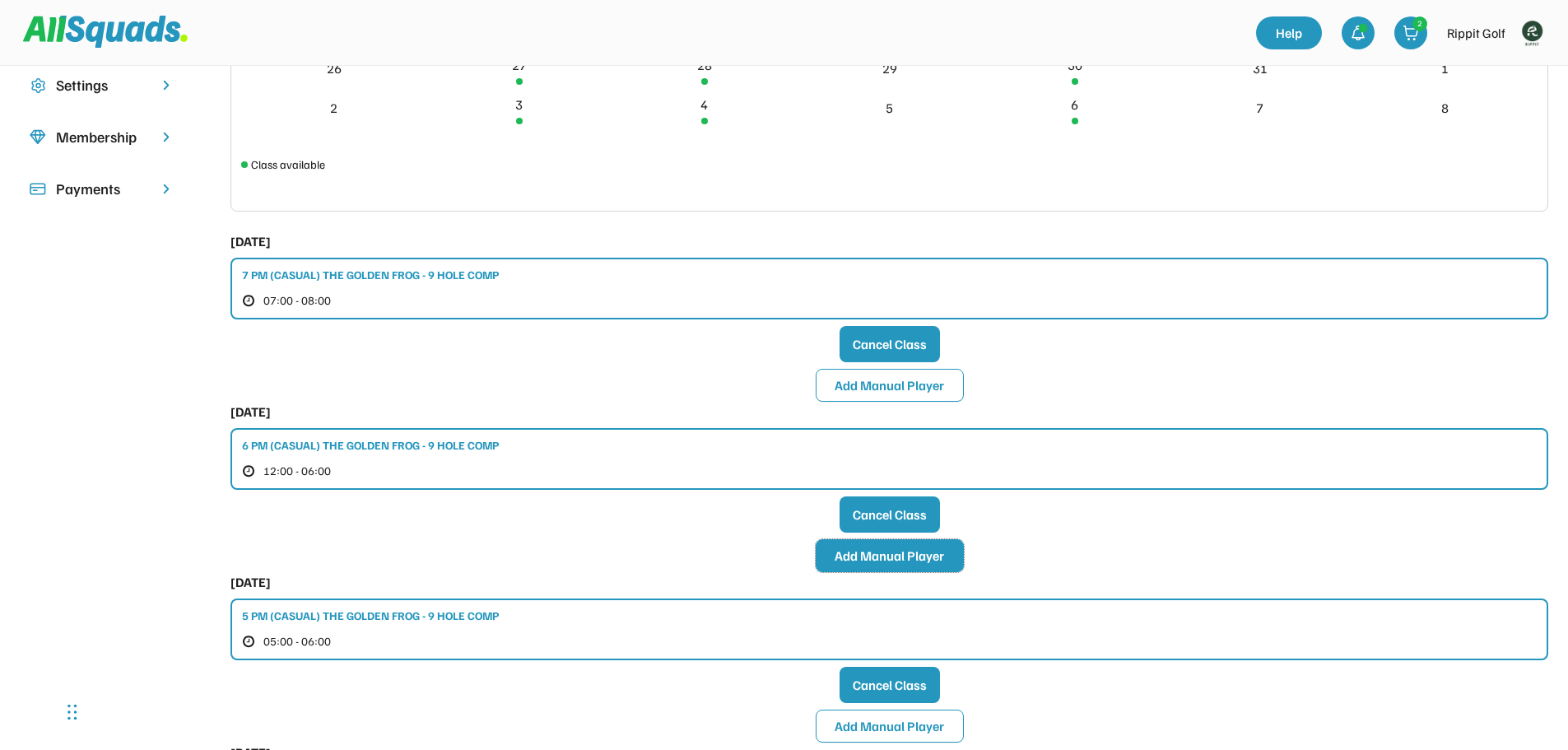
drag, startPoint x: 861, startPoint y: 566, endPoint x: 863, endPoint y: 557, distance: 9.2
click at [863, 557] on button "Add Manual Player" at bounding box center [889, 556] width 148 height 33
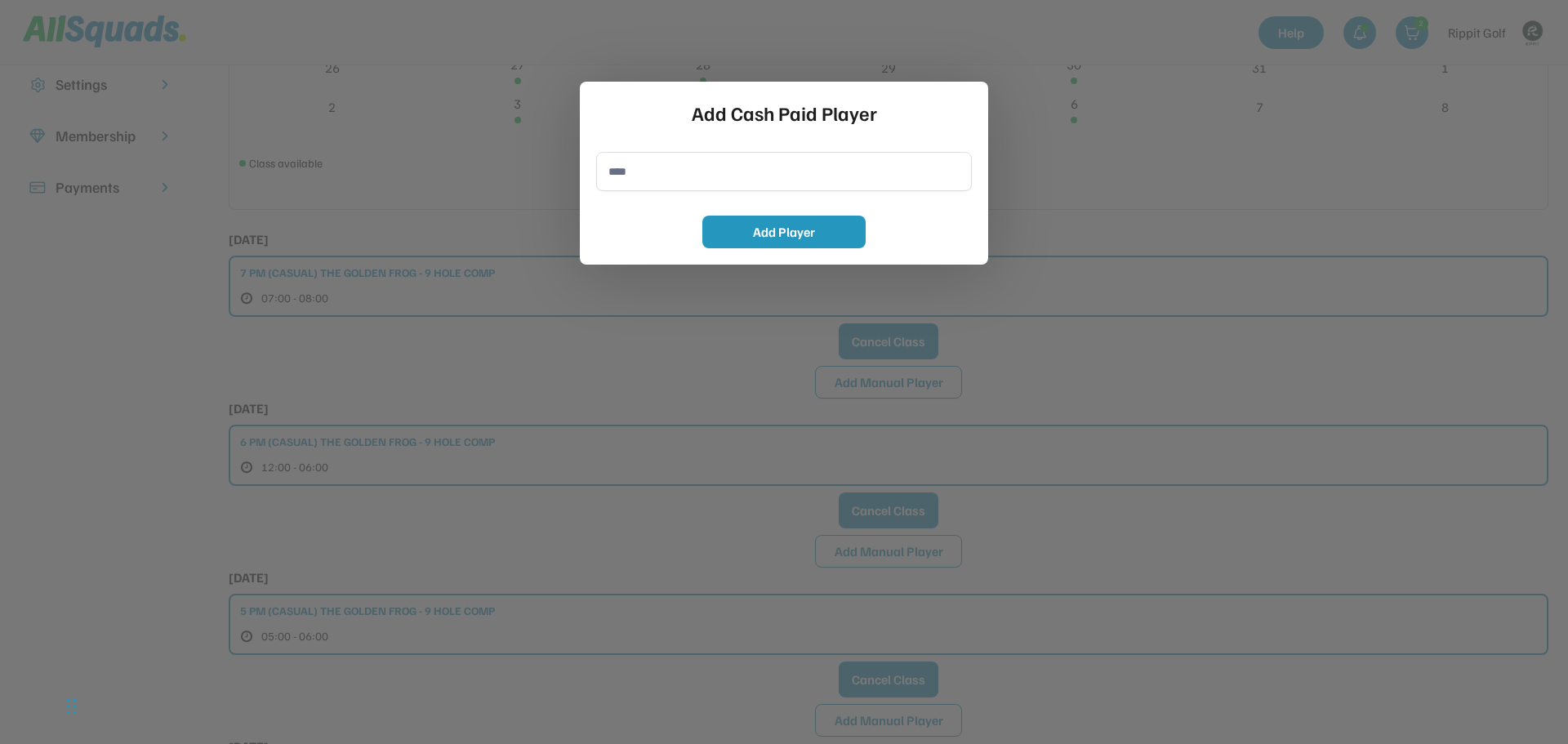
click at [708, 170] on input "input" at bounding box center [784, 171] width 376 height 39
type input "**********"
click at [766, 233] on button "Add Player" at bounding box center [784, 232] width 163 height 33
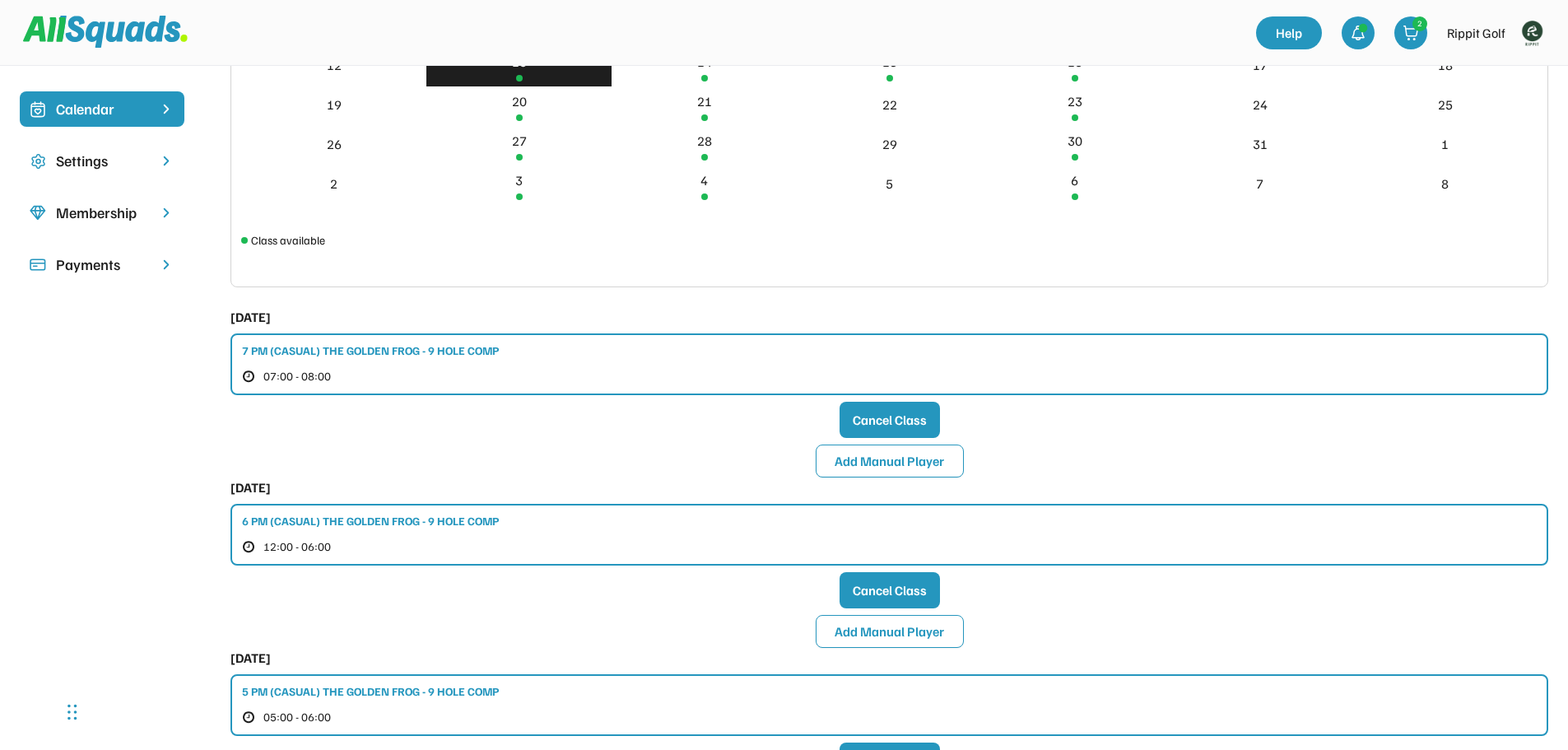
scroll to position [316, 0]
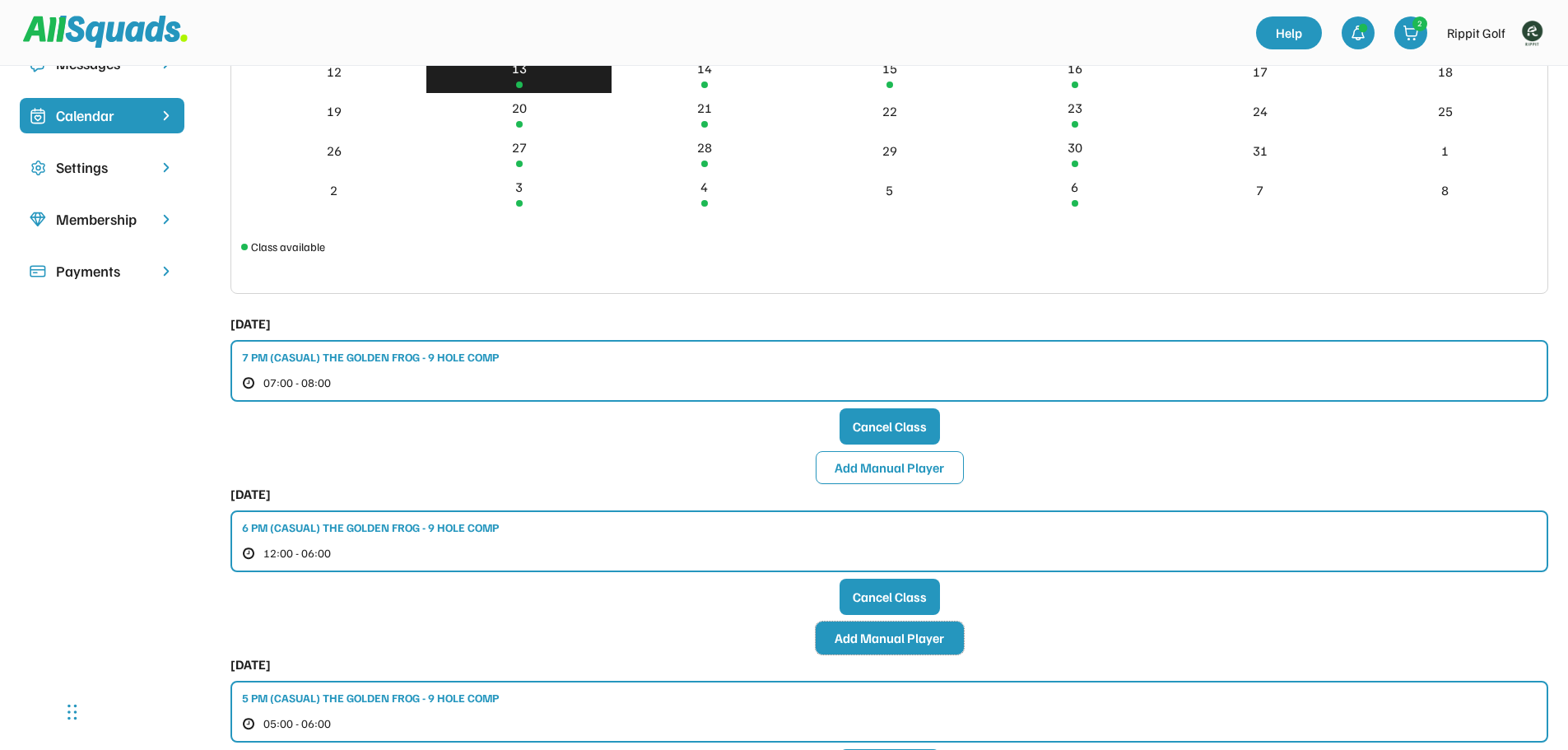
click at [893, 632] on button "Add Manual Player" at bounding box center [889, 638] width 148 height 33
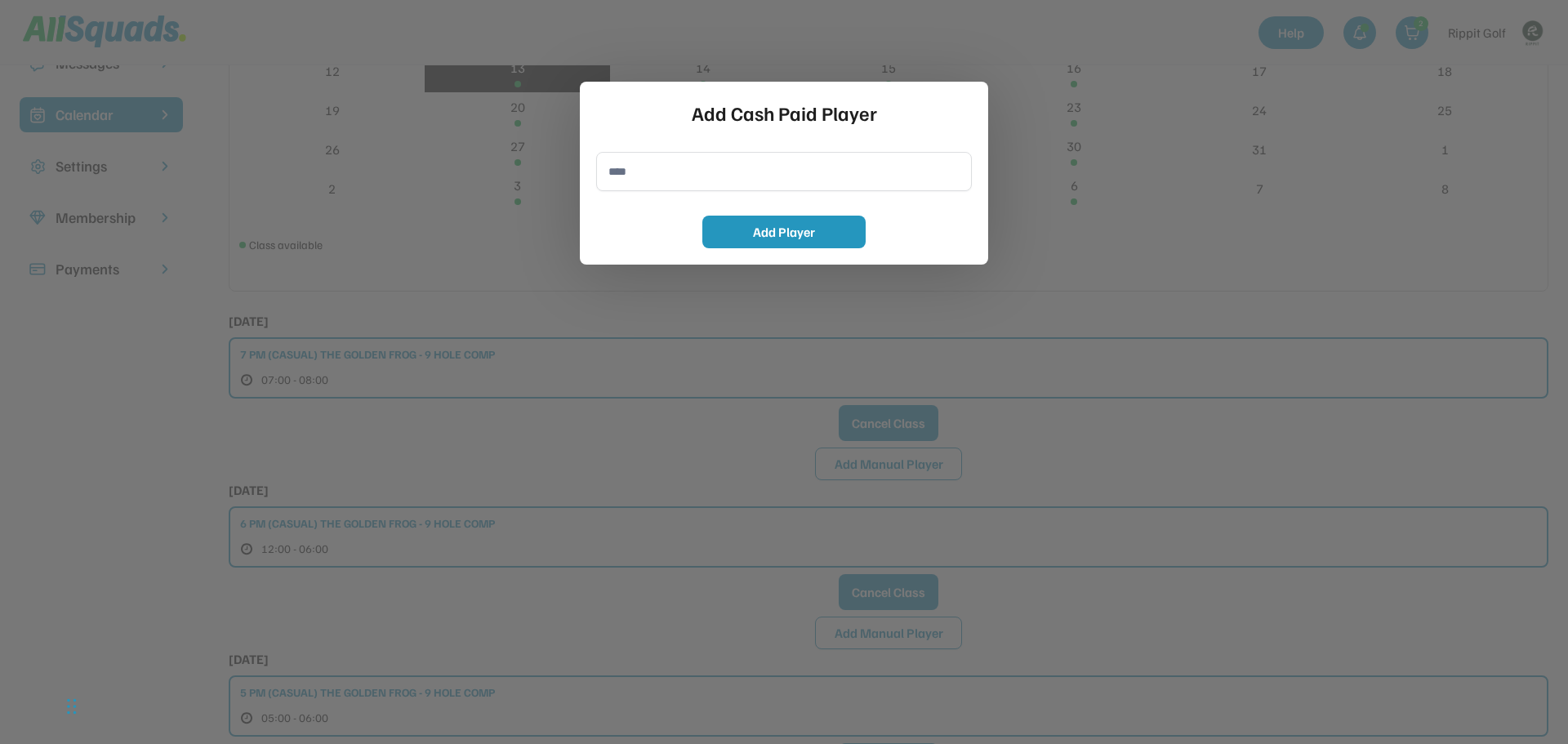
click at [684, 167] on input "input" at bounding box center [784, 171] width 376 height 39
type input "**********"
click at [756, 221] on button "Add Player" at bounding box center [784, 232] width 163 height 33
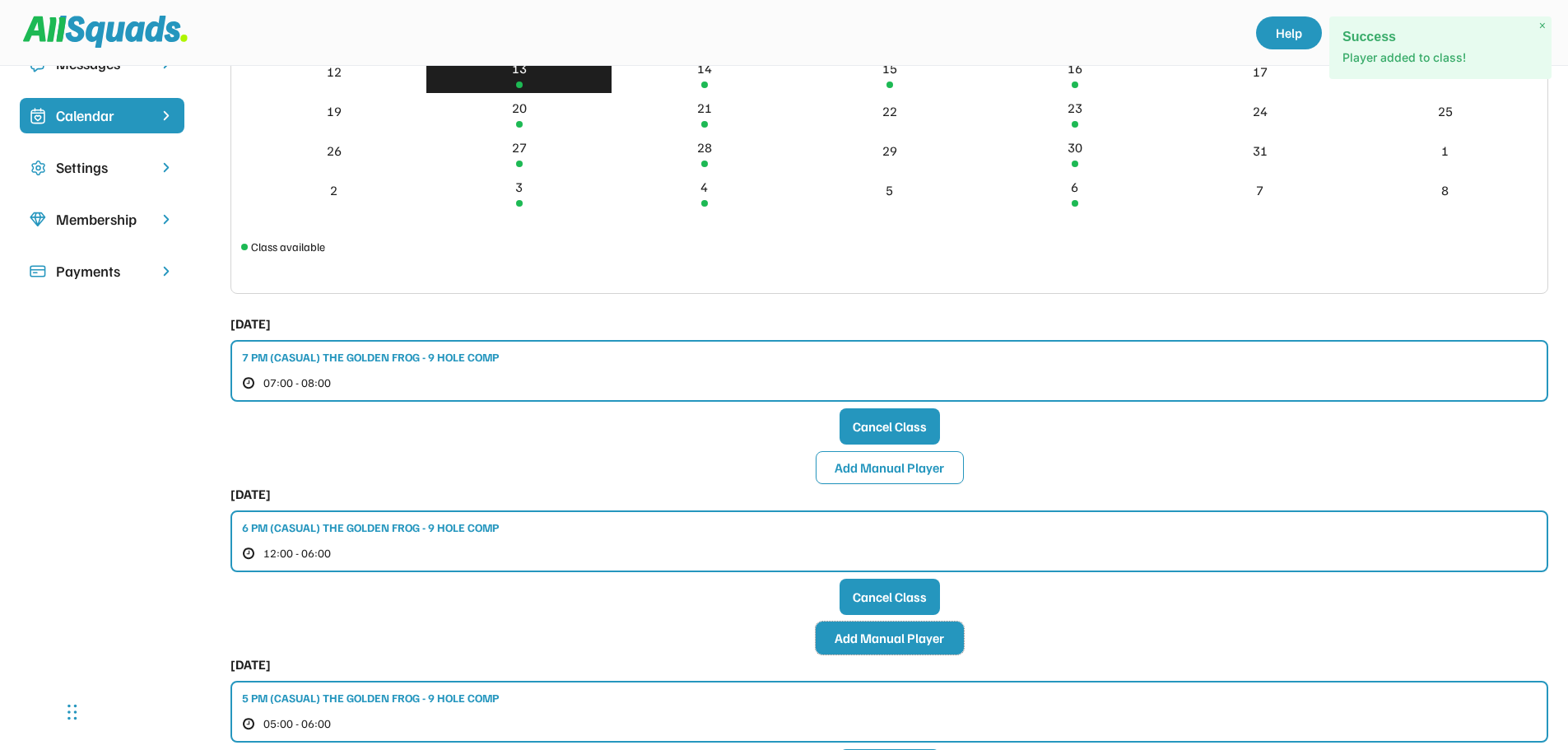
click at [879, 637] on button "Add Manual Player" at bounding box center [889, 638] width 148 height 33
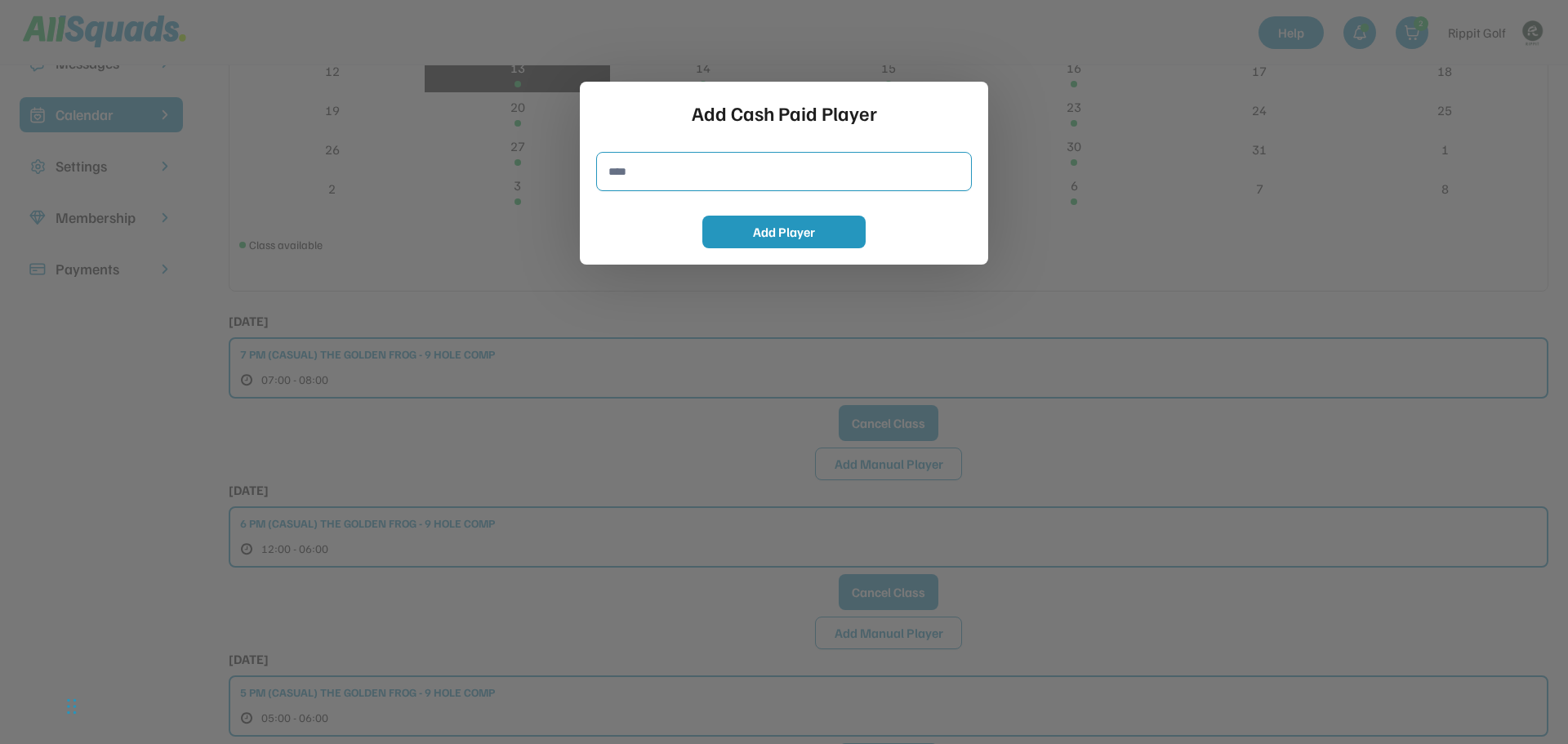
click at [660, 182] on input "input" at bounding box center [784, 171] width 376 height 39
type input "**********"
click at [745, 241] on button "Add Player" at bounding box center [784, 232] width 163 height 33
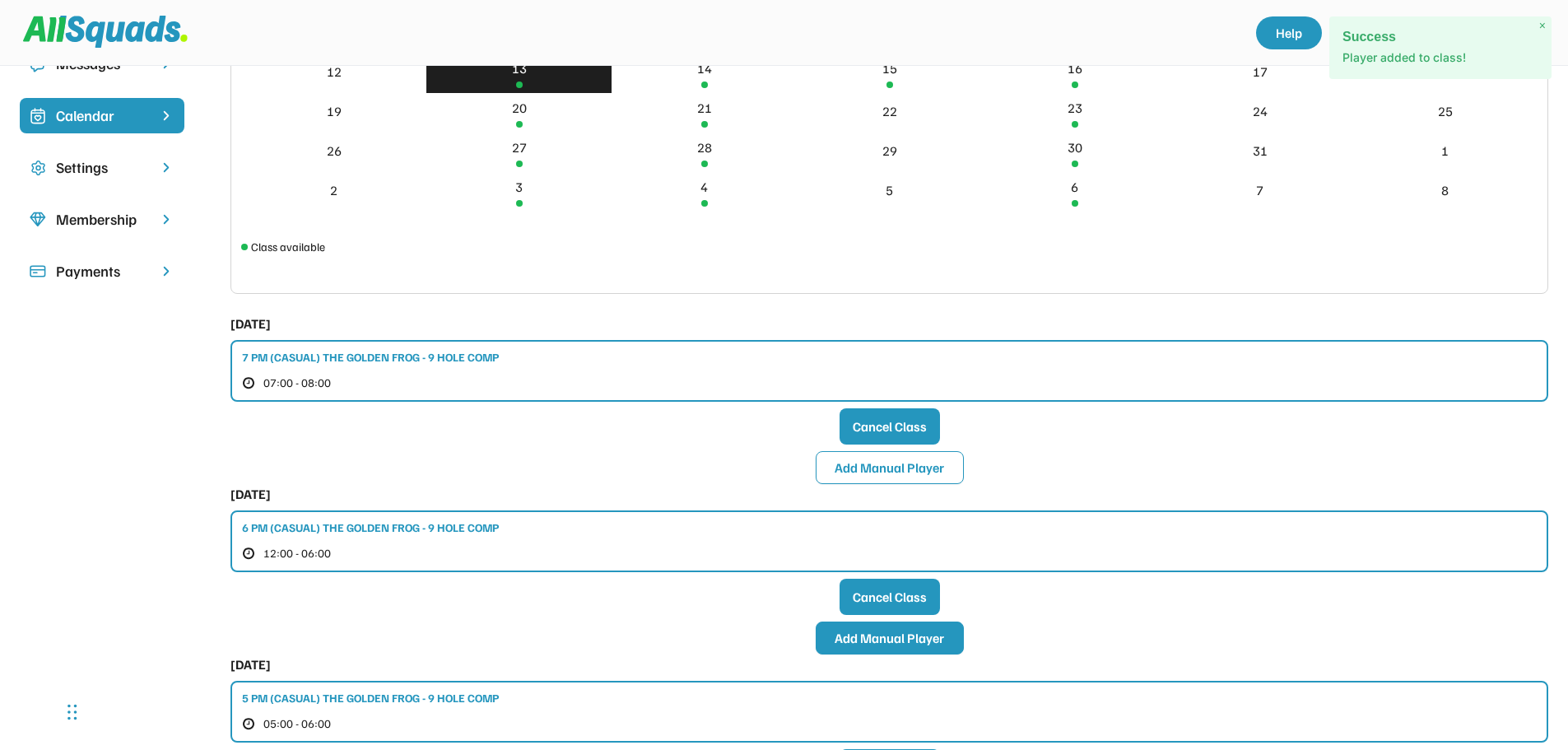
click at [931, 641] on button "Add Manual Player" at bounding box center [889, 638] width 148 height 33
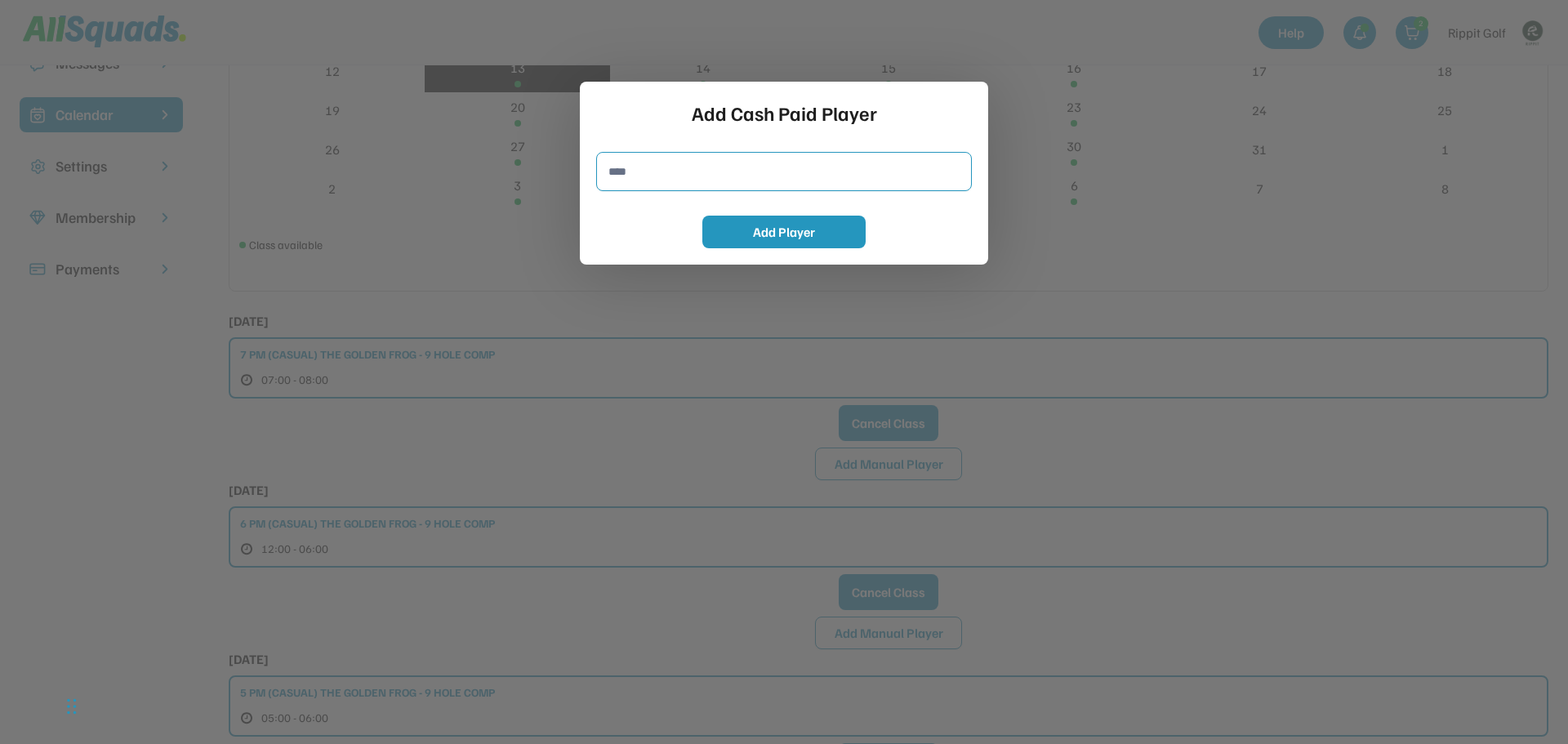
click at [688, 177] on input "input" at bounding box center [784, 171] width 376 height 39
type input "*"
type input "**********"
click at [724, 215] on div "Add Cash Paid Player Add Player" at bounding box center [784, 173] width 409 height 183
click at [728, 238] on button "Add Player" at bounding box center [784, 232] width 163 height 33
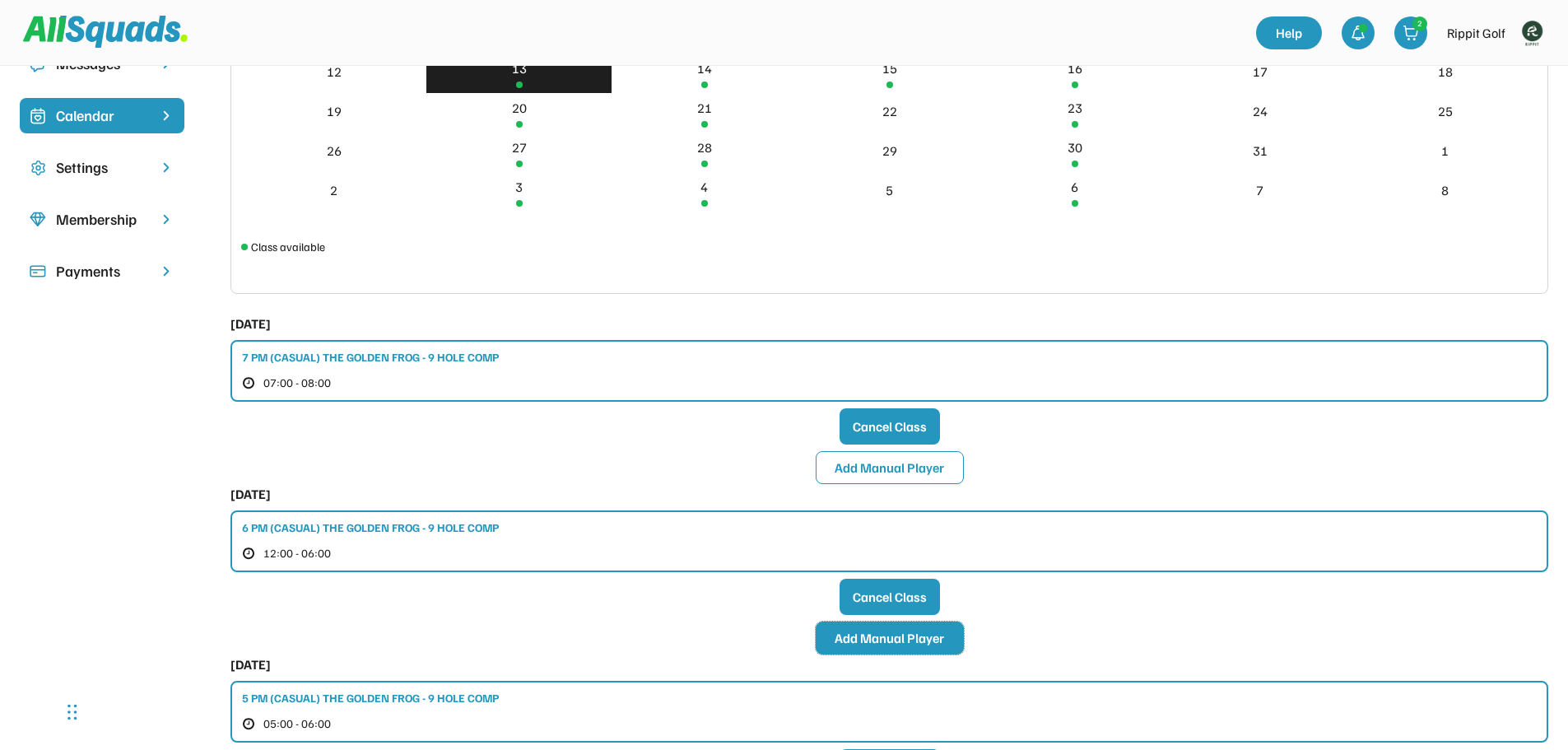
click at [873, 643] on button "Add Manual Player" at bounding box center [889, 638] width 148 height 33
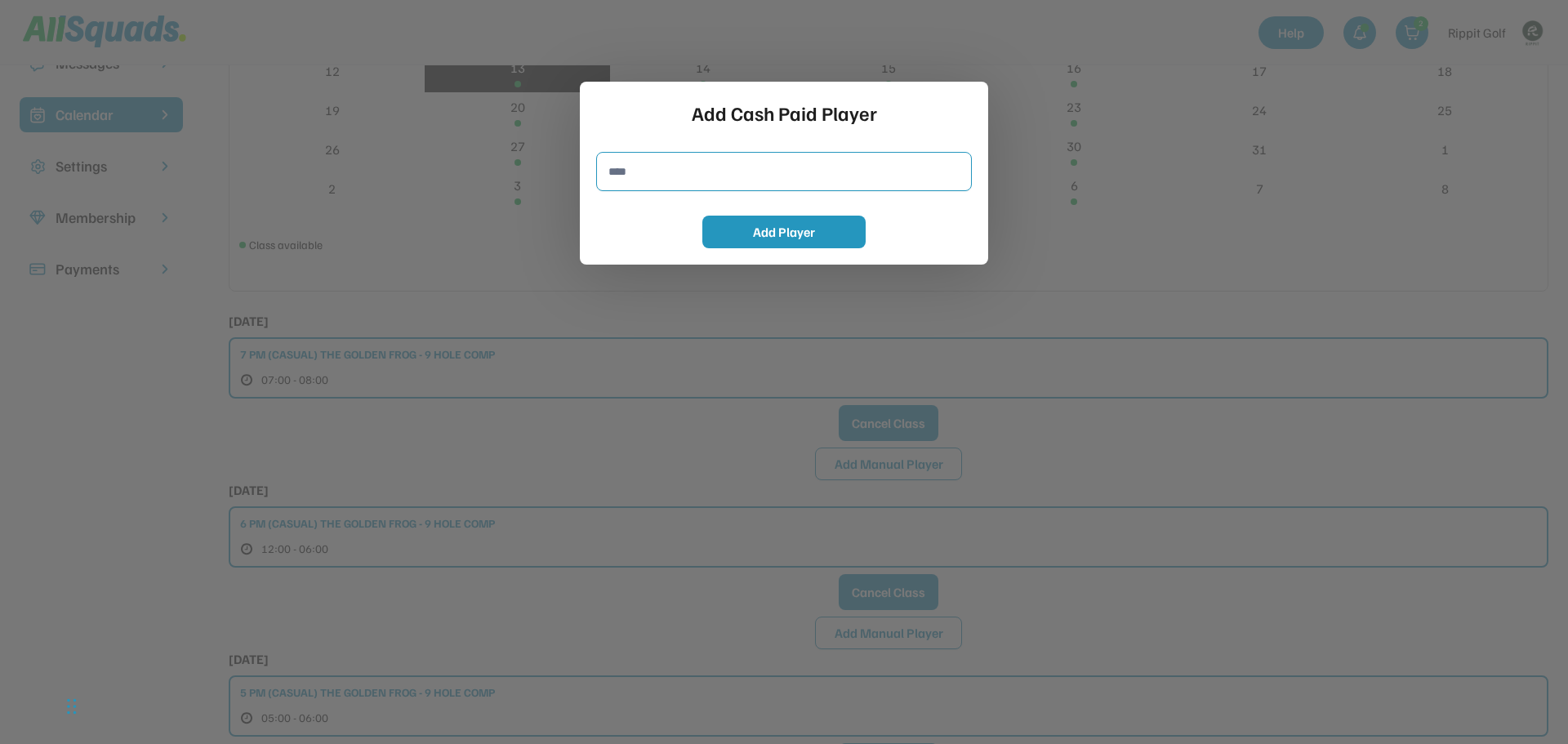
click at [682, 173] on input "input" at bounding box center [784, 171] width 376 height 39
type input "**********"
click at [758, 223] on button "Add Player" at bounding box center [784, 232] width 163 height 33
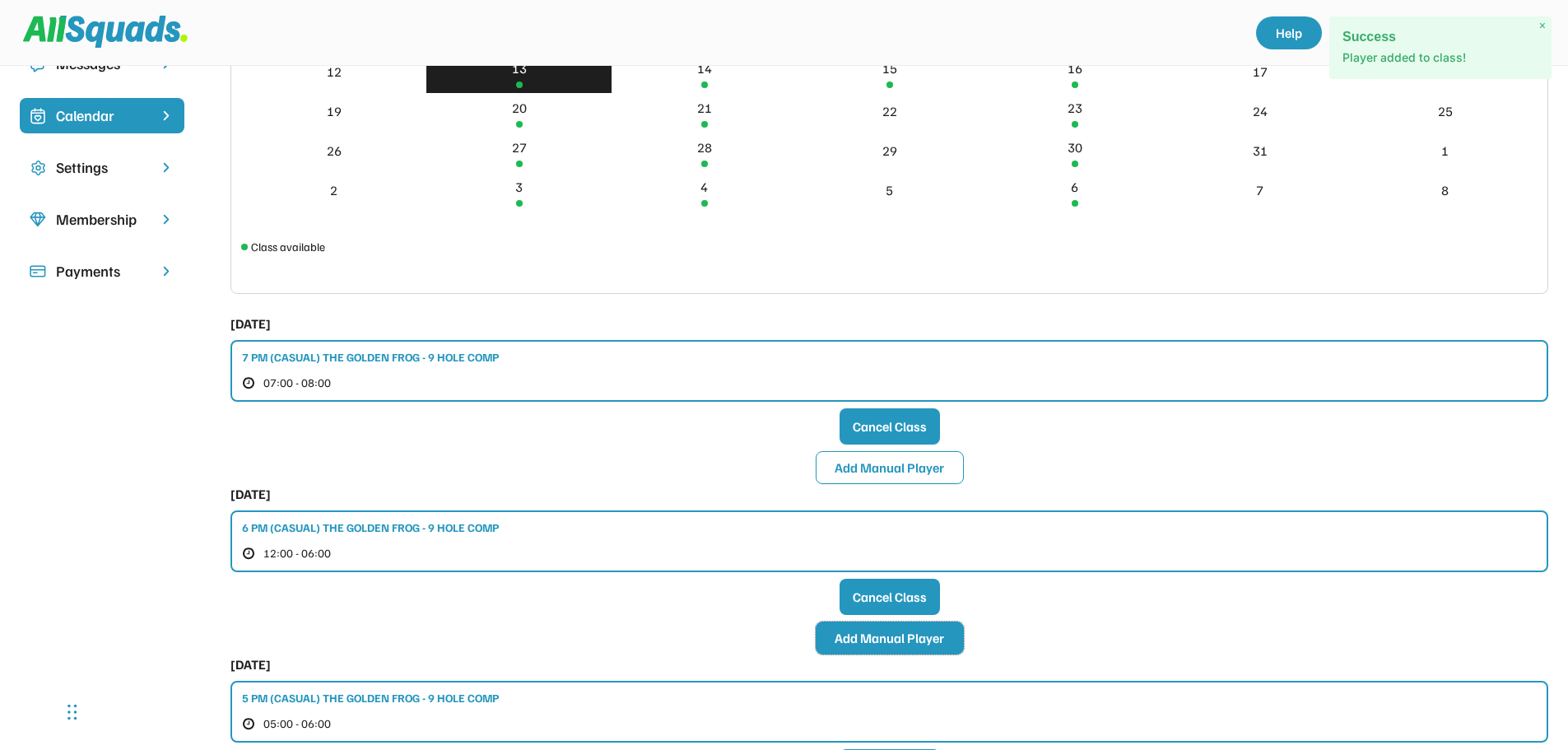
click at [893, 628] on button "Add Manual Player" at bounding box center [889, 638] width 148 height 33
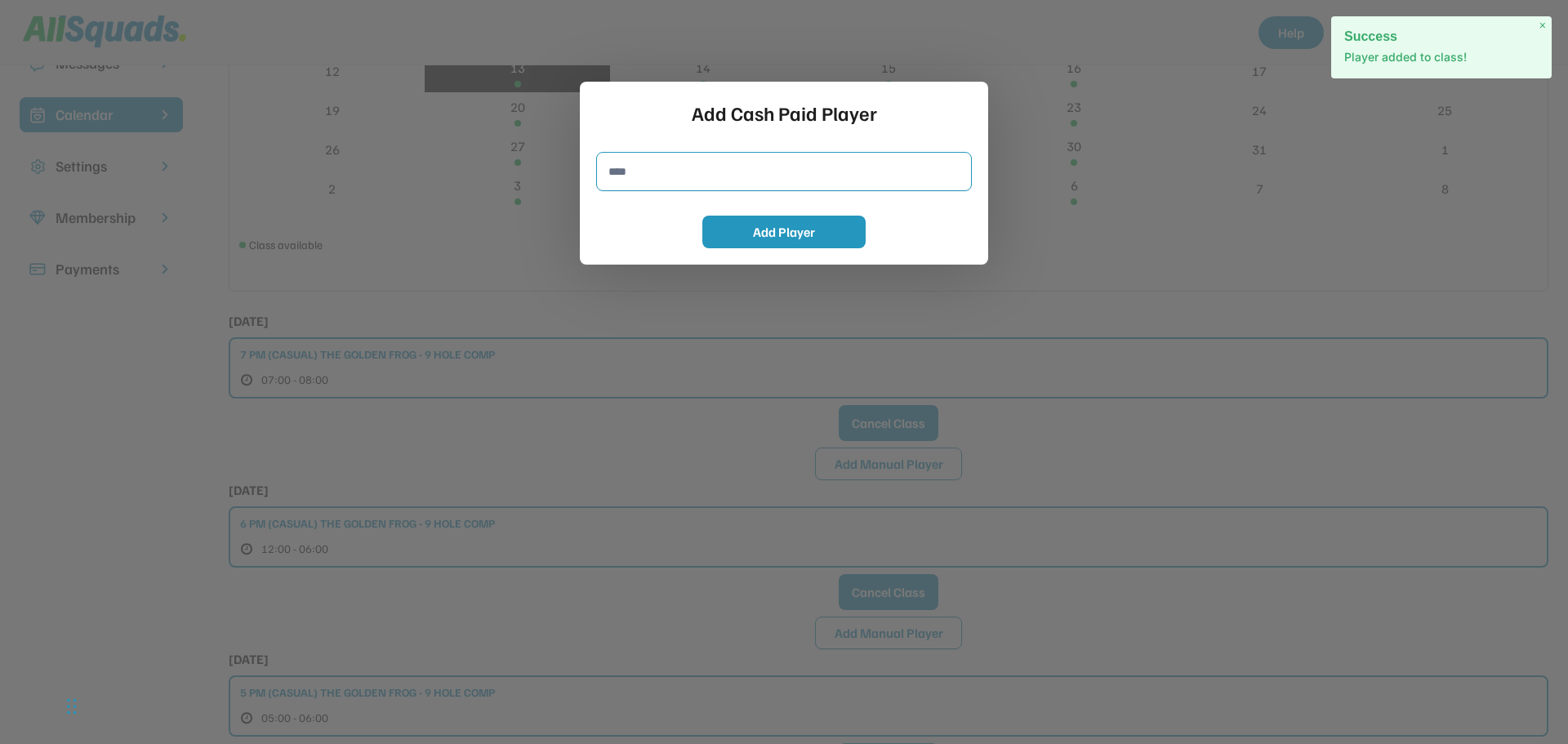
click at [697, 170] on input "input" at bounding box center [784, 171] width 376 height 39
type input "*"
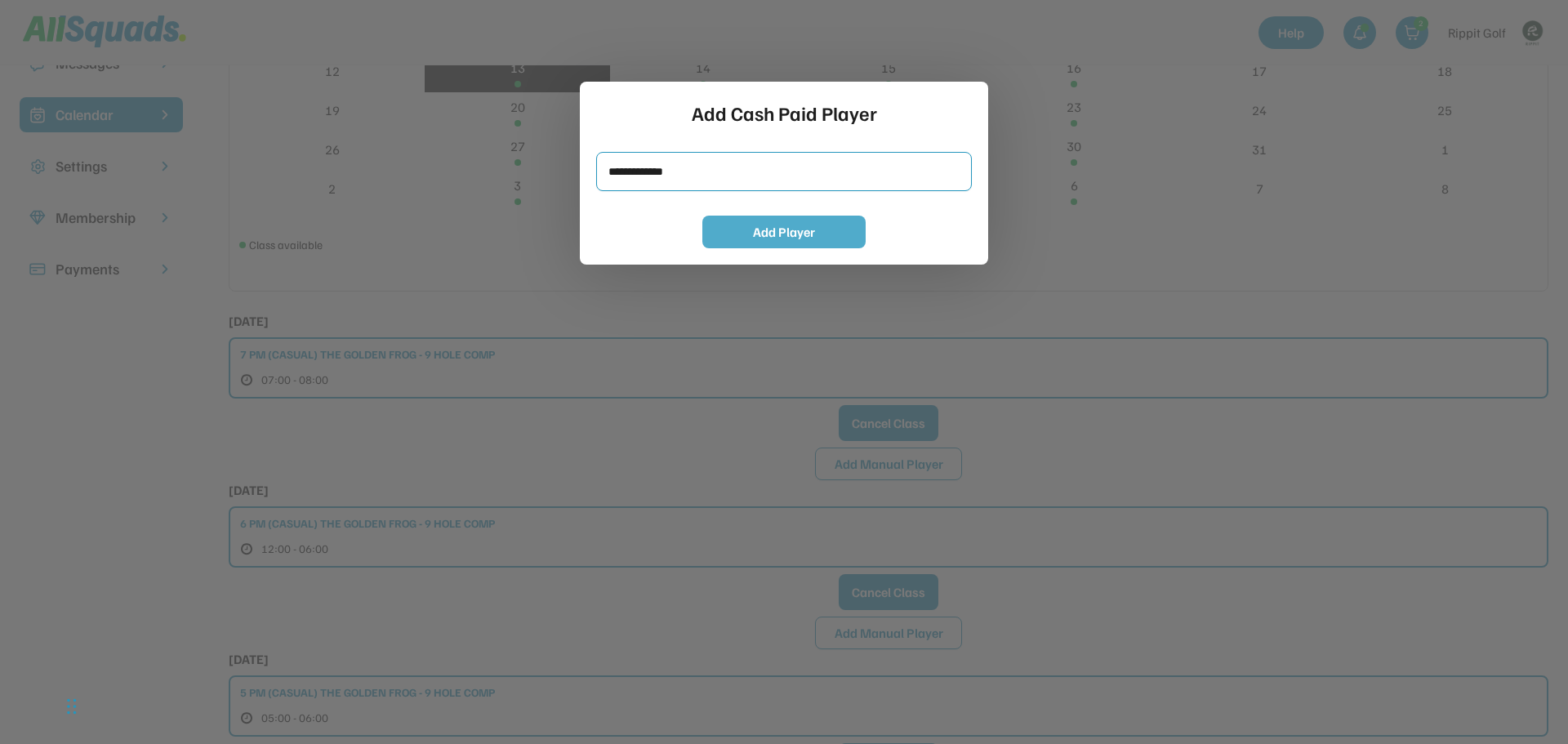
type input "**********"
click at [839, 228] on button "Add Player" at bounding box center [784, 232] width 163 height 33
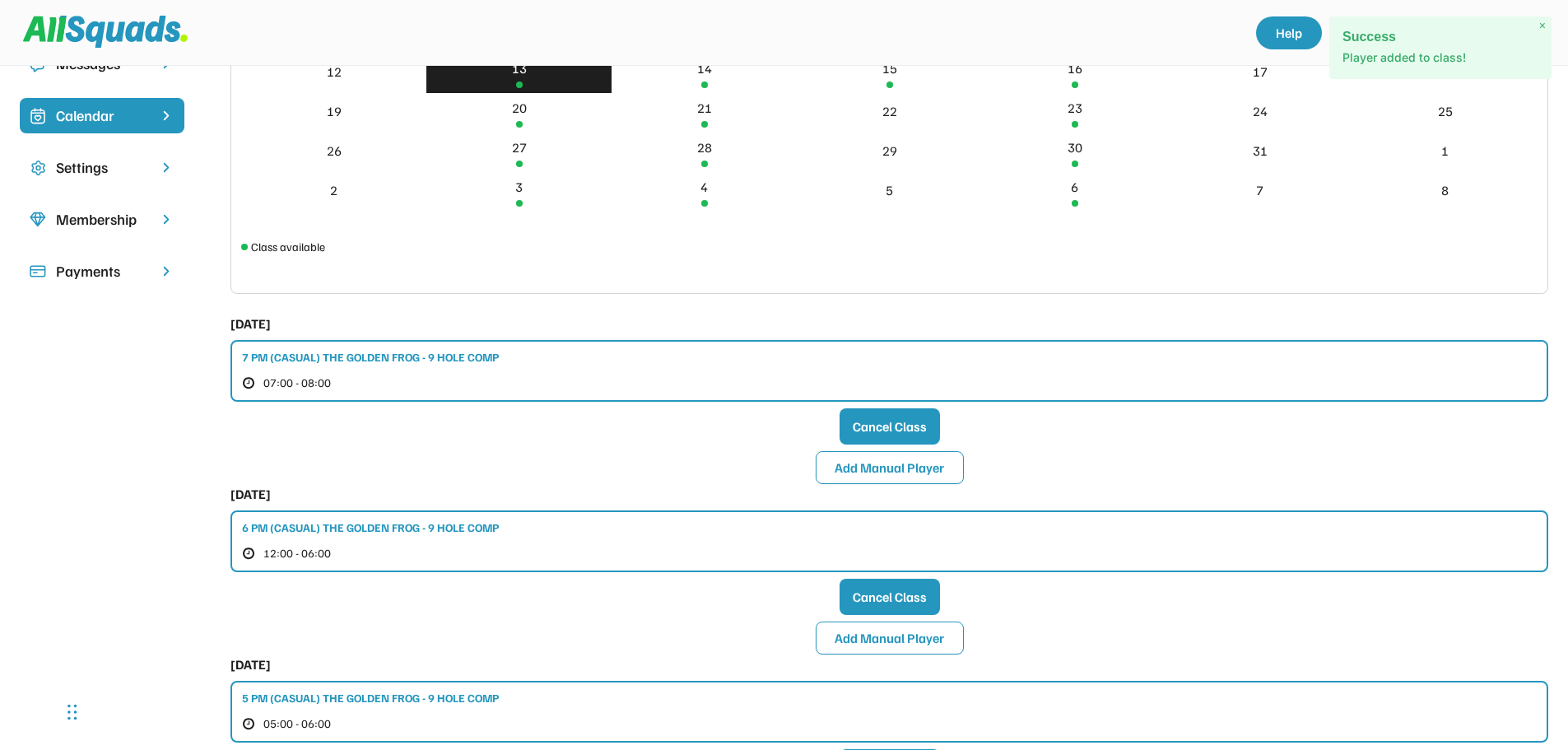
click at [449, 534] on div "6 PM (CASUAL) THE GOLDEN FROG - 9 HOLE COMP" at bounding box center [370, 527] width 256 height 17
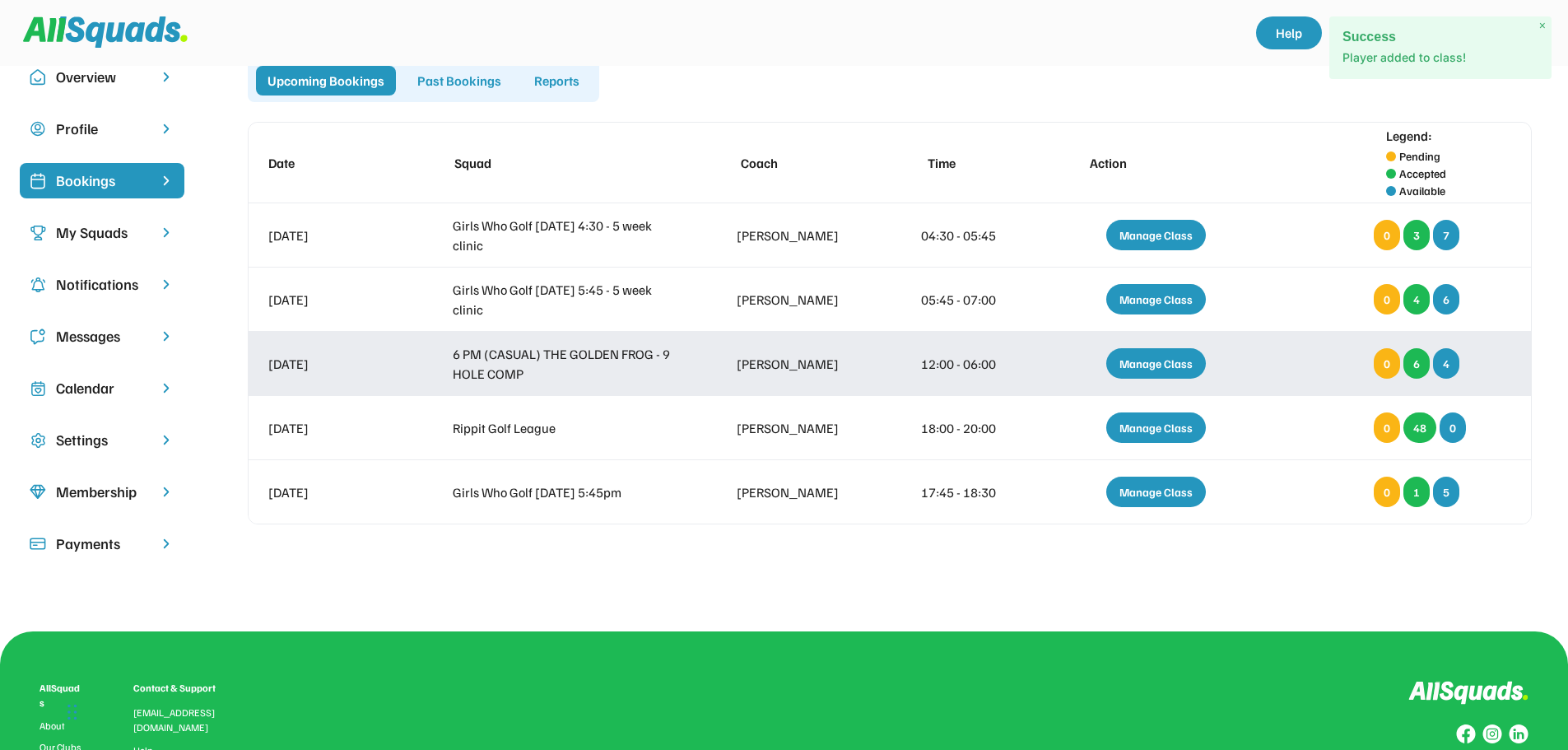
scroll to position [7, 0]
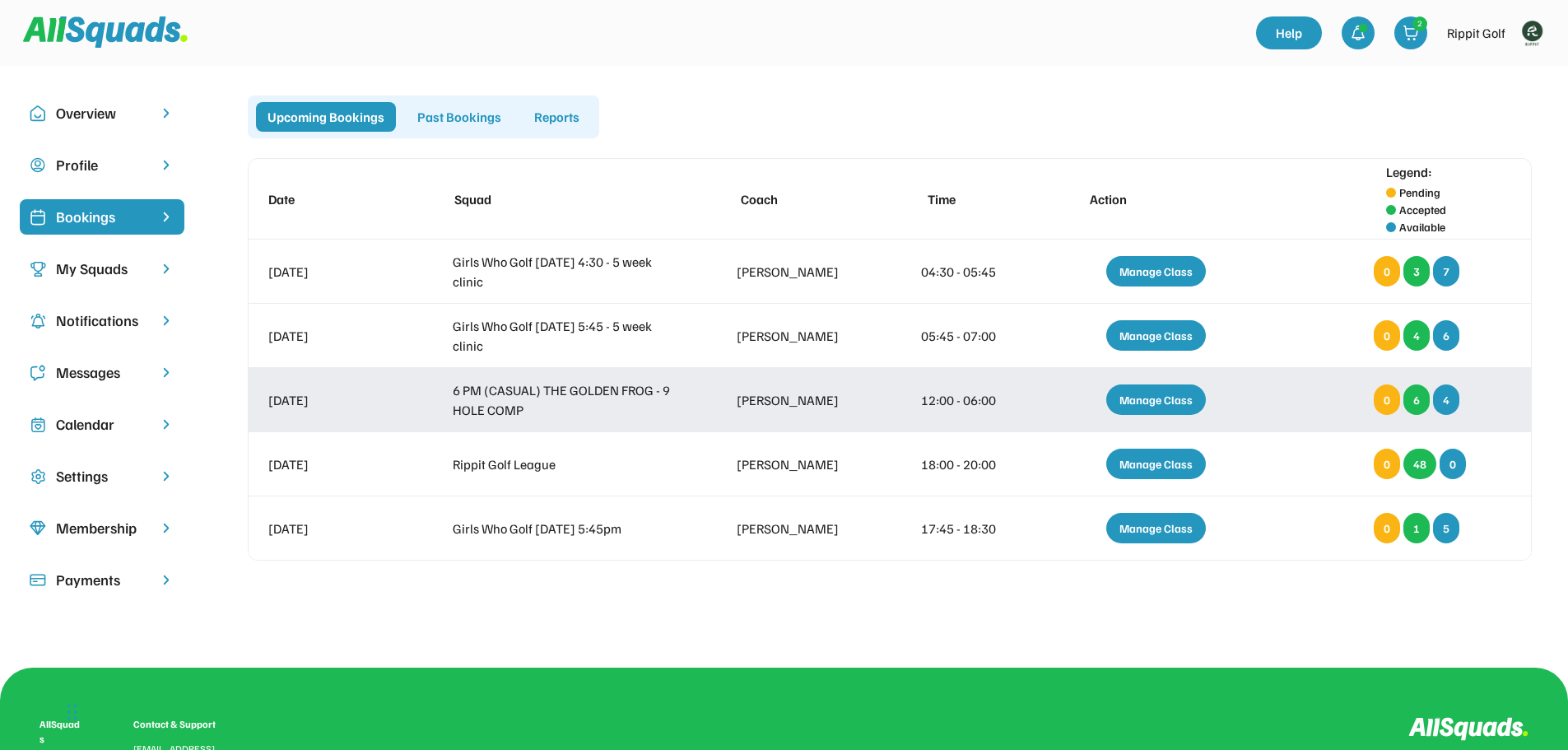
click at [1154, 413] on div "Manage Class" at bounding box center [1155, 399] width 99 height 31
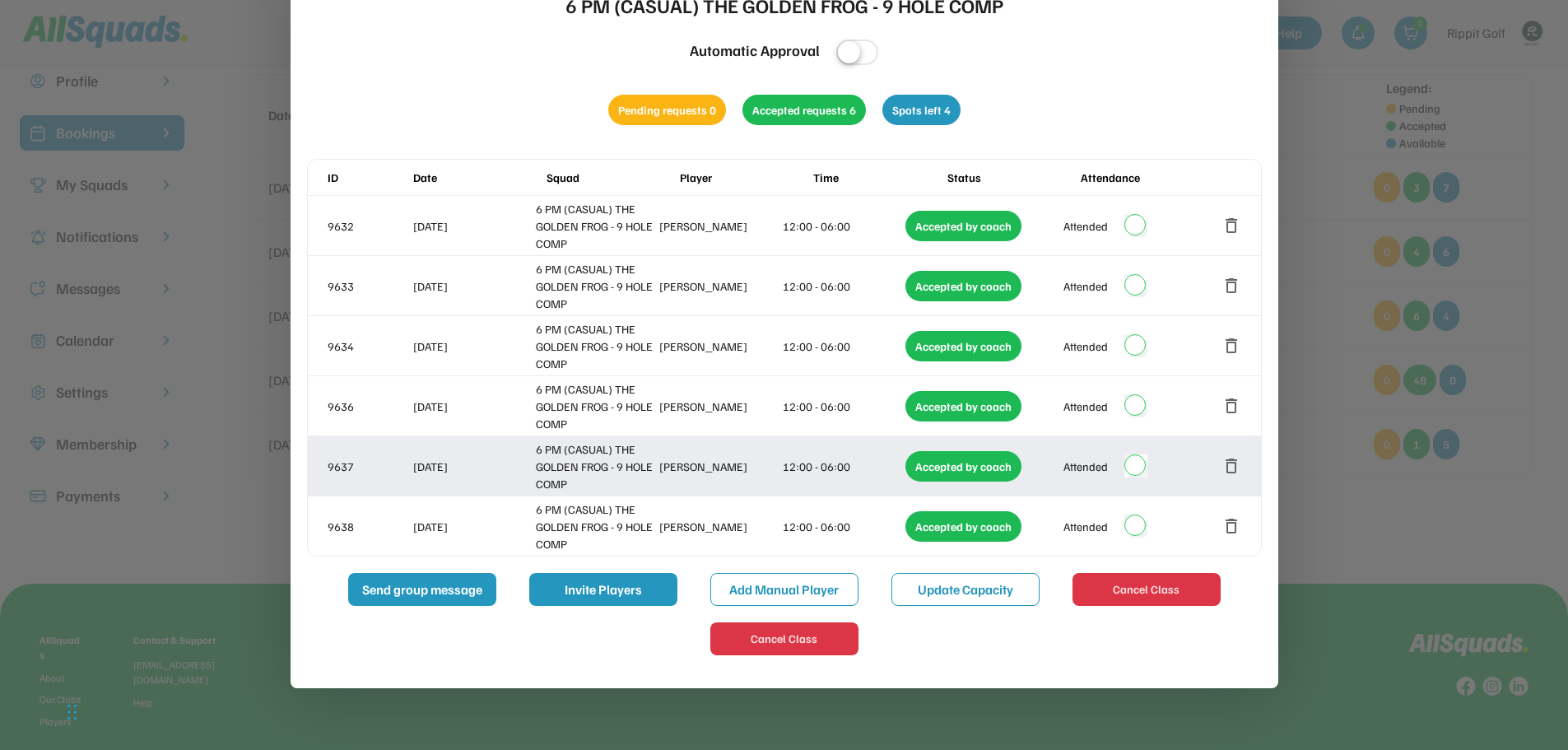
scroll to position [0, 0]
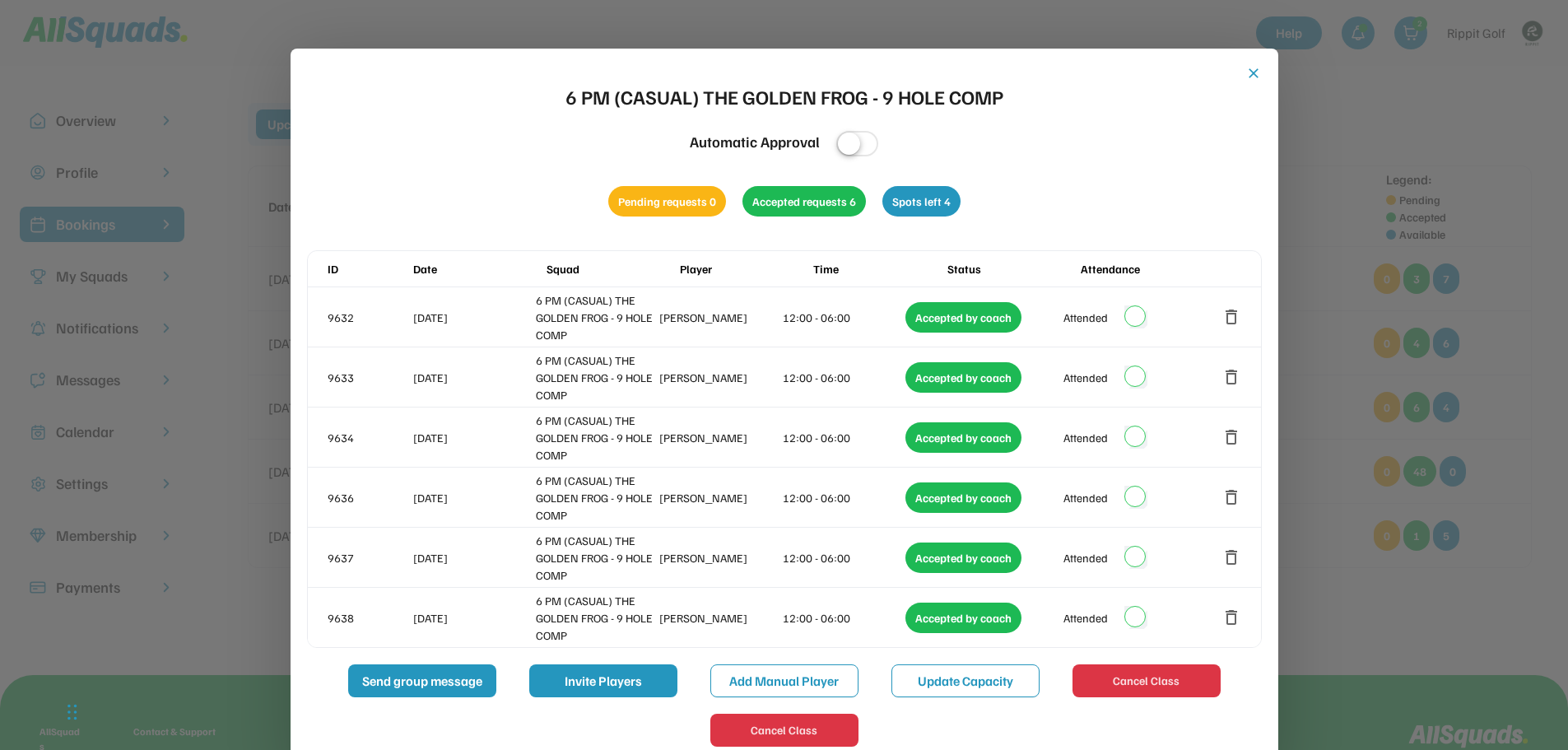
click at [1251, 81] on button "close" at bounding box center [1254, 74] width 17 height 17
